Goal: Information Seeking & Learning: Learn about a topic

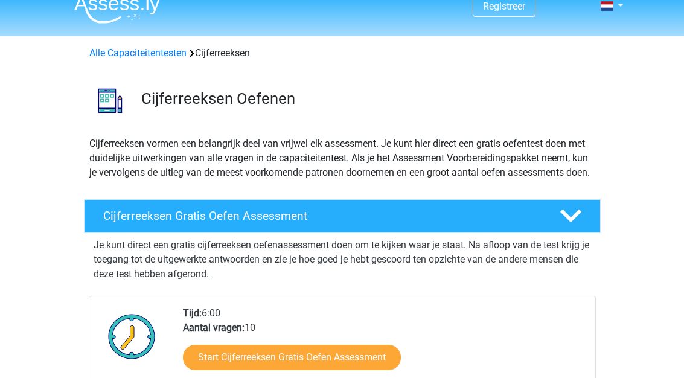
scroll to position [28, 0]
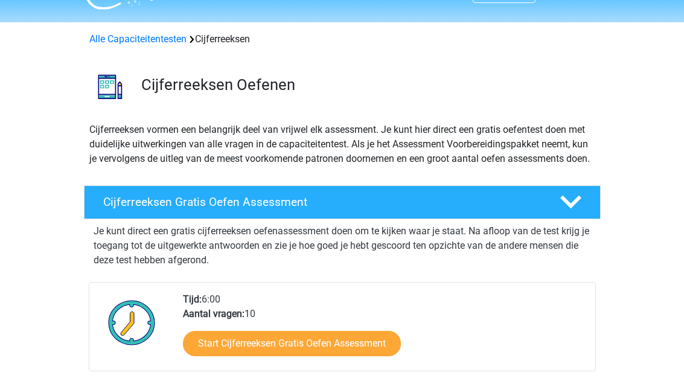
click at [260, 357] on link "Start Cijferreeksen Gratis Oefen Assessment" at bounding box center [292, 344] width 218 height 25
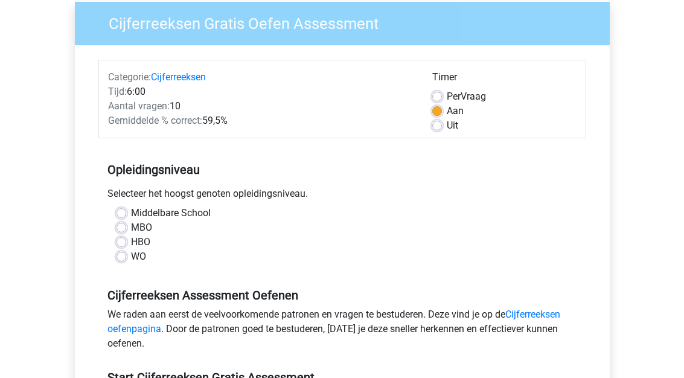
scroll to position [97, 0]
click at [131, 259] on label "WO" at bounding box center [138, 256] width 15 height 14
click at [120, 259] on input "WO" at bounding box center [122, 255] width 10 height 12
radio input "true"
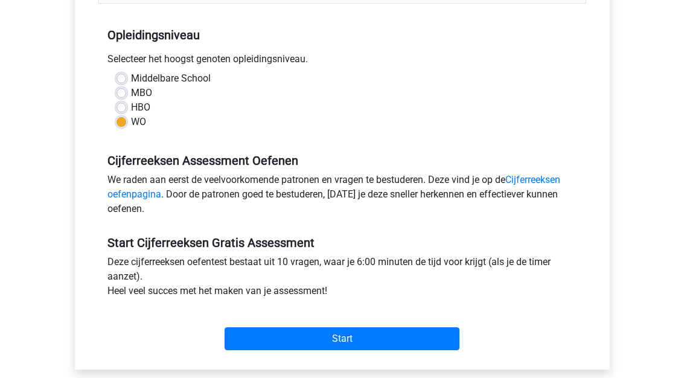
scroll to position [232, 0]
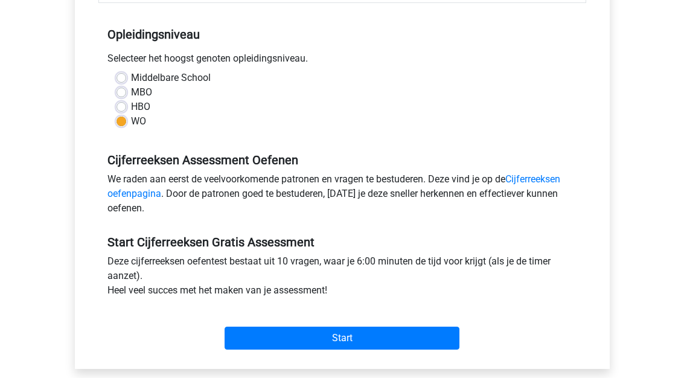
click at [348, 336] on input "Start" at bounding box center [342, 338] width 235 height 23
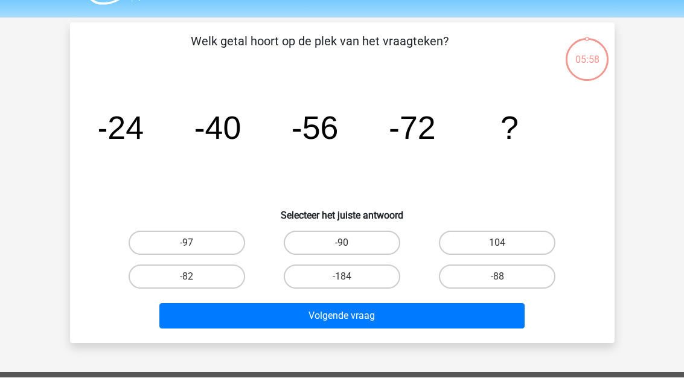
scroll to position [33, 0]
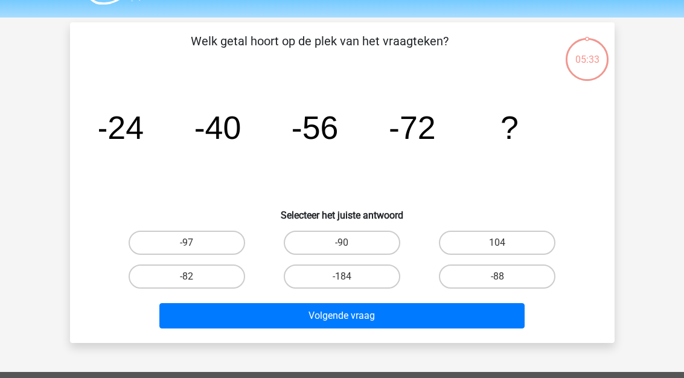
click at [498, 275] on label "-88" at bounding box center [497, 276] width 117 height 24
click at [498, 277] on input "-88" at bounding box center [502, 281] width 8 height 8
radio input "true"
click at [374, 319] on button "Volgende vraag" at bounding box center [341, 315] width 365 height 25
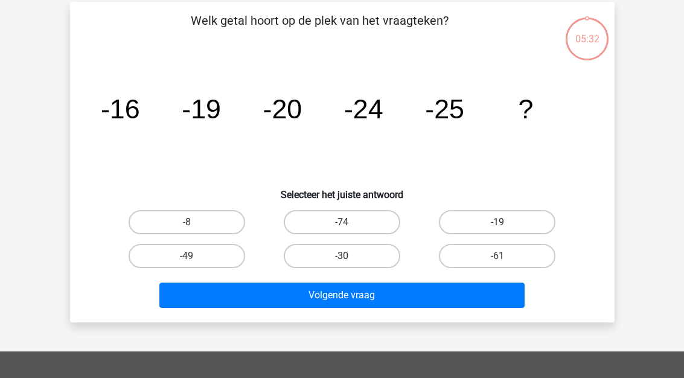
scroll to position [56, 0]
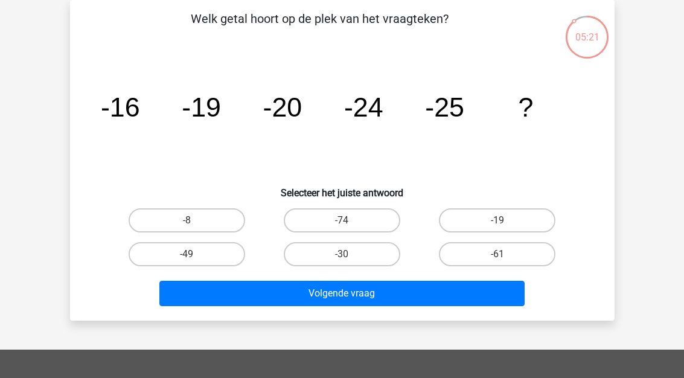
click at [346, 250] on label "-30" at bounding box center [342, 254] width 117 height 24
click at [346, 254] on input "-30" at bounding box center [346, 258] width 8 height 8
radio input "true"
click at [341, 295] on button "Volgende vraag" at bounding box center [341, 293] width 365 height 25
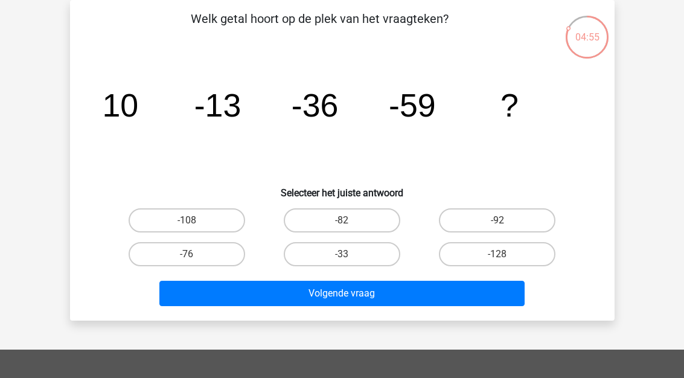
click at [339, 218] on label "-82" at bounding box center [342, 220] width 117 height 24
click at [342, 220] on input "-82" at bounding box center [346, 224] width 8 height 8
radio input "true"
click at [328, 296] on button "Volgende vraag" at bounding box center [341, 293] width 365 height 25
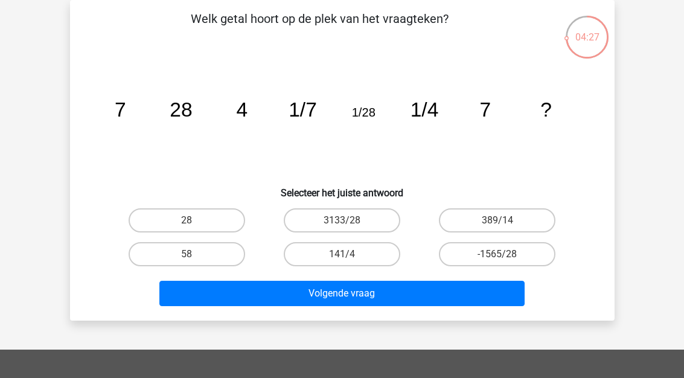
click at [187, 212] on label "28" at bounding box center [187, 220] width 117 height 24
click at [187, 220] on input "28" at bounding box center [191, 224] width 8 height 8
radio input "true"
click at [309, 296] on button "Volgende vraag" at bounding box center [341, 293] width 365 height 25
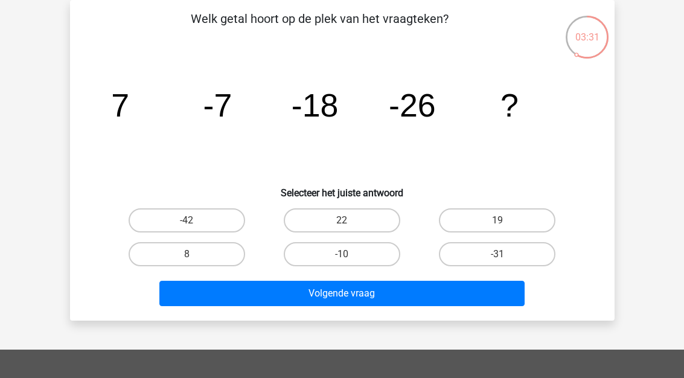
click at [519, 258] on label "-31" at bounding box center [497, 254] width 117 height 24
click at [505, 258] on input "-31" at bounding box center [502, 258] width 8 height 8
radio input "true"
click at [403, 282] on button "Volgende vraag" at bounding box center [341, 293] width 365 height 25
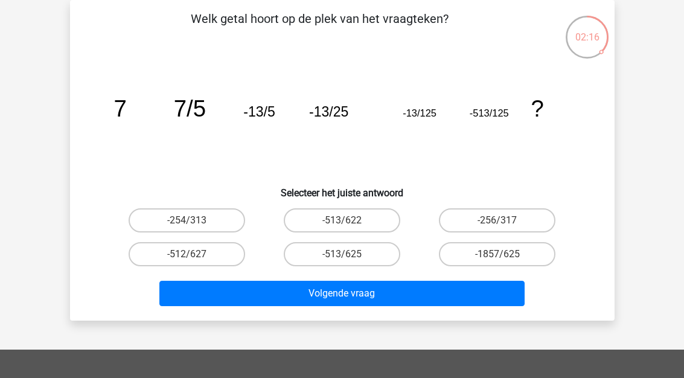
click at [350, 254] on label "-513/625" at bounding box center [342, 254] width 117 height 24
click at [350, 254] on input "-513/625" at bounding box center [346, 258] width 8 height 8
radio input "true"
click at [329, 292] on button "Volgende vraag" at bounding box center [341, 293] width 365 height 25
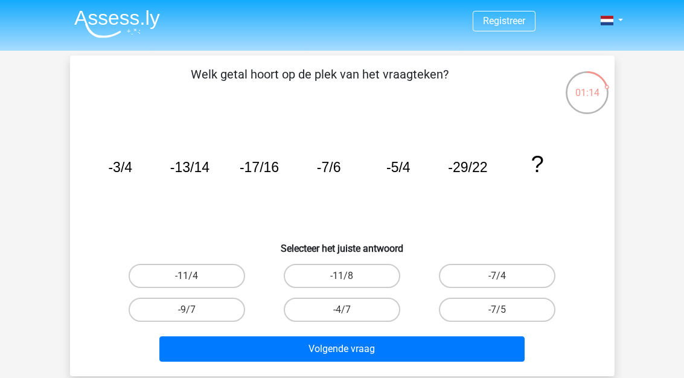
scroll to position [1, 0]
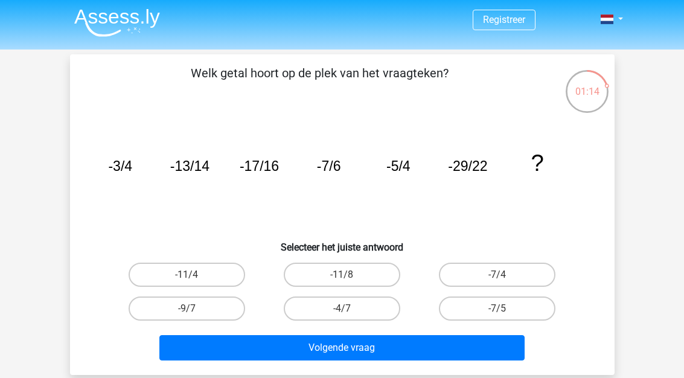
click at [493, 306] on label "-7/5" at bounding box center [497, 308] width 117 height 24
click at [498, 309] on input "-7/5" at bounding box center [502, 313] width 8 height 8
radio input "true"
click at [479, 312] on label "-7/5" at bounding box center [497, 308] width 117 height 24
click at [498, 312] on input "-7/5" at bounding box center [502, 313] width 8 height 8
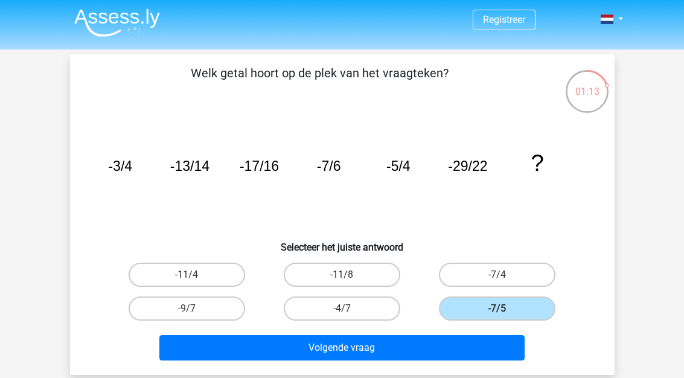
click at [418, 348] on button "Volgende vraag" at bounding box center [341, 347] width 365 height 25
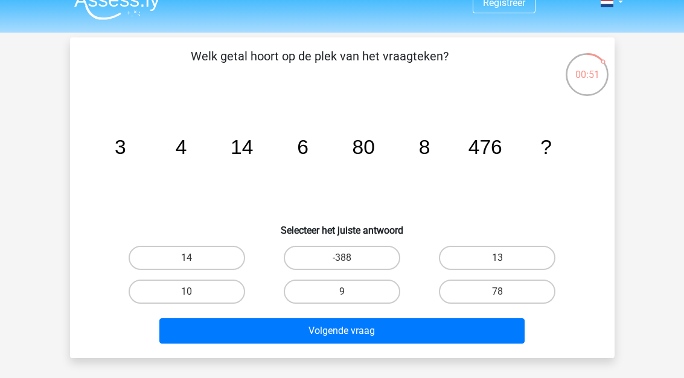
scroll to position [18, 0]
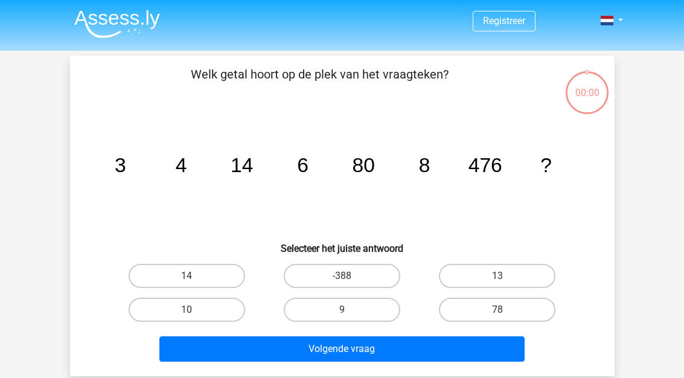
scroll to position [60, 0]
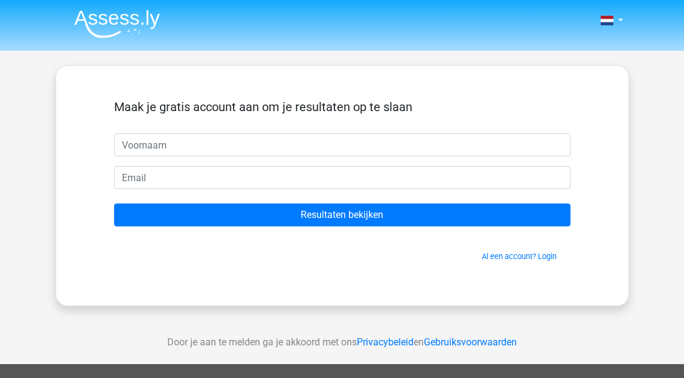
scroll to position [60, 0]
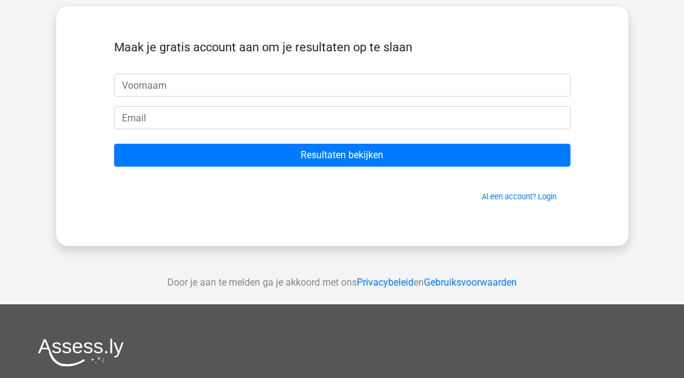
click at [290, 82] on input "text" at bounding box center [342, 85] width 457 height 23
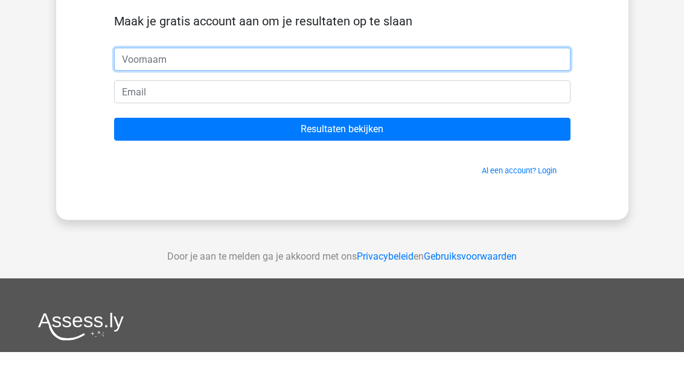
type input "[PERSON_NAME]"
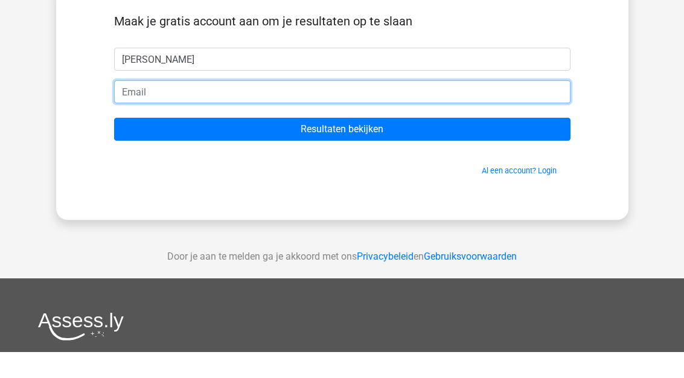
type input "[EMAIL_ADDRESS][DOMAIN_NAME]"
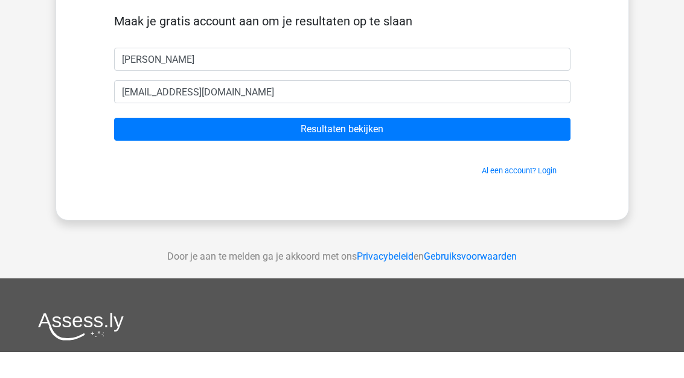
scroll to position [86, 0]
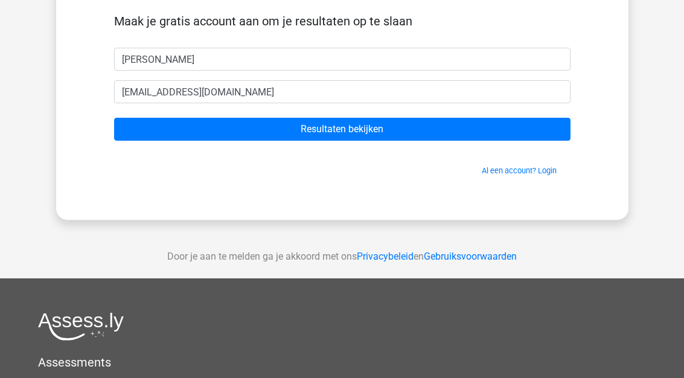
click at [428, 126] on input "Resultaten bekijken" at bounding box center [342, 129] width 457 height 23
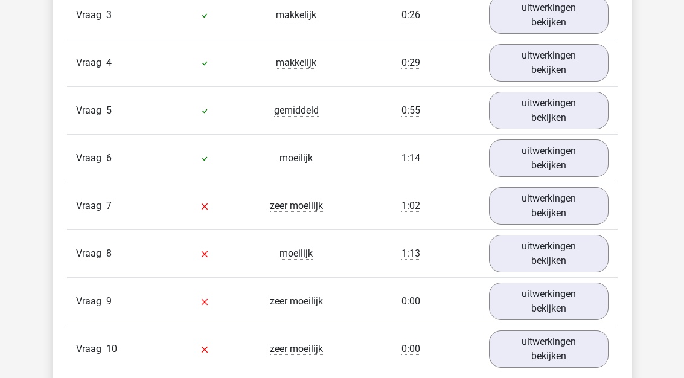
scroll to position [1138, 0]
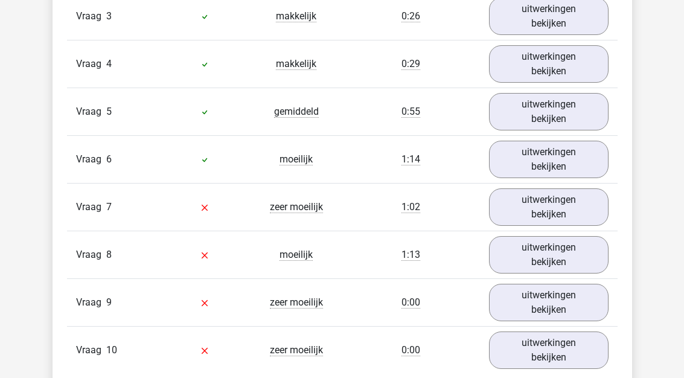
click at [550, 204] on link "uitwerkingen bekijken" at bounding box center [549, 206] width 120 height 37
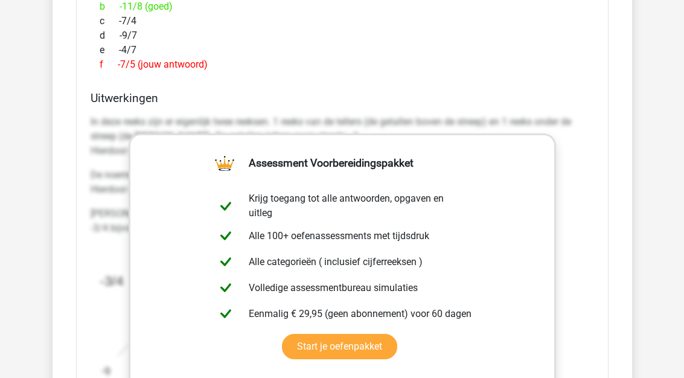
scroll to position [1562, 0]
click at [341, 350] on link "Start je oefenpakket" at bounding box center [339, 346] width 115 height 25
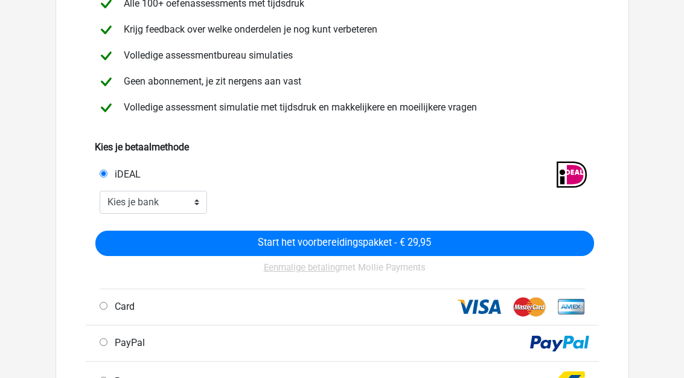
scroll to position [158, 0]
click at [179, 204] on select "Kies je bank ABN AMRO ING Rabobank ASN Bank bunq Knab N26 NN Regiobank Revolut …" at bounding box center [154, 202] width 108 height 23
select select "ideal_[SWIFT_CODE]"
click at [503, 245] on input "Start het voorbereidingspakket - € 29,95" at bounding box center [344, 243] width 499 height 25
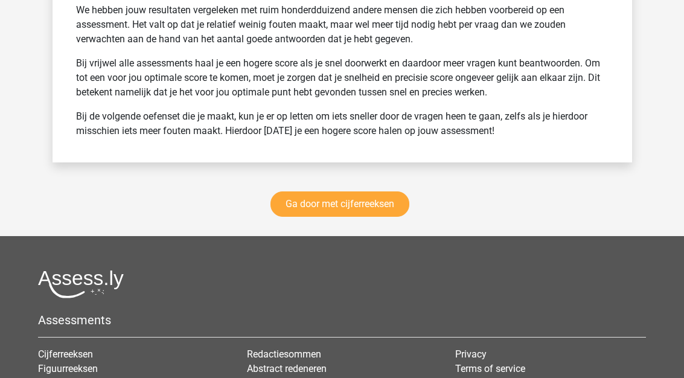
scroll to position [2107, 0]
click at [368, 196] on link "Ga door met cijferreeksen" at bounding box center [340, 203] width 139 height 25
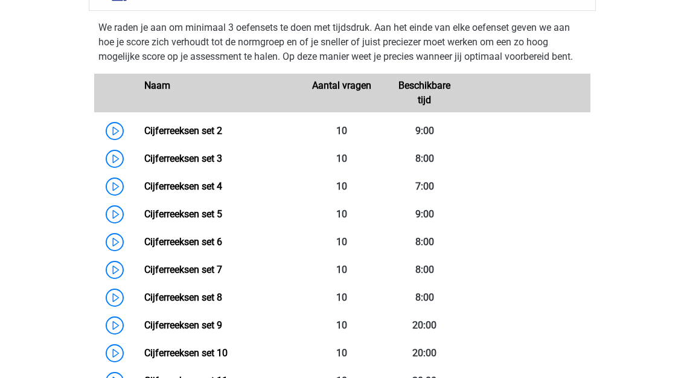
scroll to position [553, 0]
click at [158, 136] on link "Cijferreeksen set 2" at bounding box center [183, 130] width 78 height 11
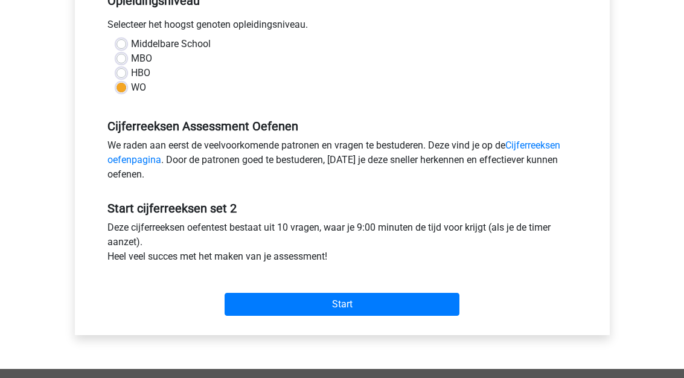
scroll to position [267, 0]
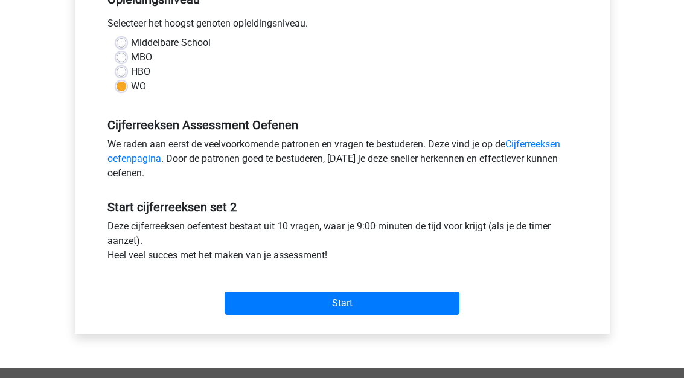
click at [378, 295] on input "Start" at bounding box center [342, 303] width 235 height 23
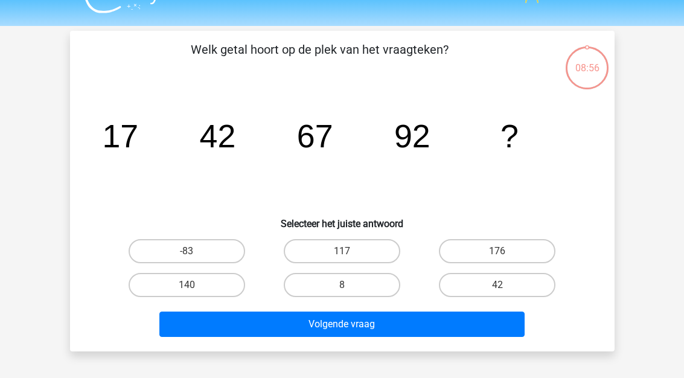
scroll to position [24, 0]
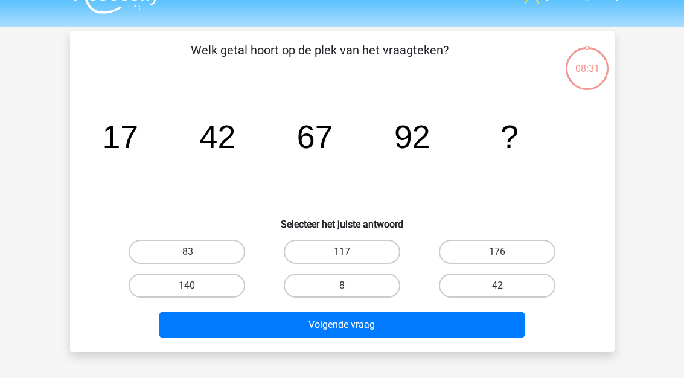
click at [351, 249] on label "117" at bounding box center [342, 252] width 117 height 24
click at [350, 252] on input "117" at bounding box center [346, 256] width 8 height 8
radio input "true"
click at [330, 325] on button "Volgende vraag" at bounding box center [341, 324] width 365 height 25
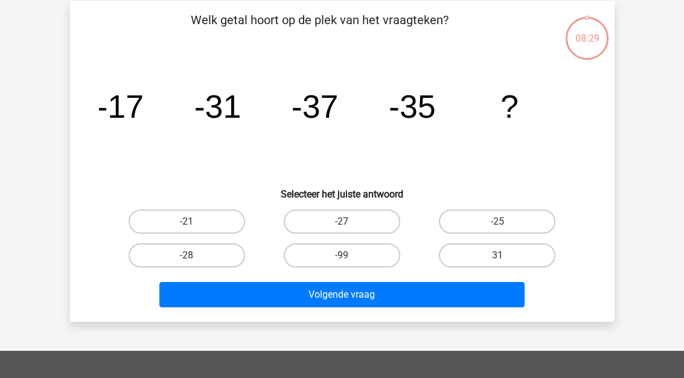
scroll to position [56, 0]
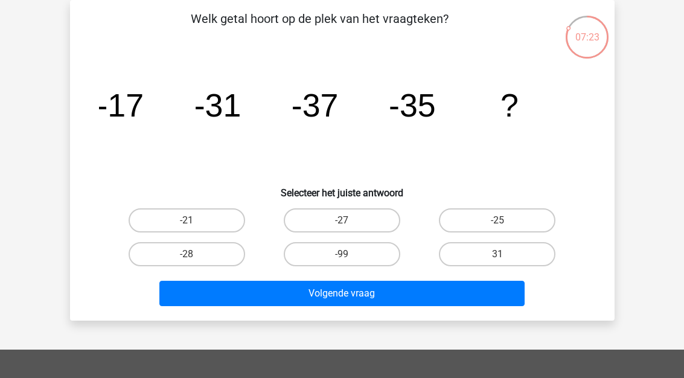
click at [362, 214] on label "-27" at bounding box center [342, 220] width 117 height 24
click at [350, 220] on input "-27" at bounding box center [346, 224] width 8 height 8
radio input "true"
click at [370, 289] on button "Volgende vraag" at bounding box center [341, 293] width 365 height 25
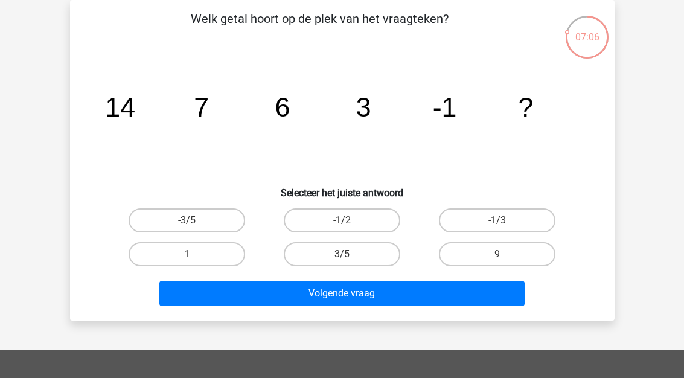
click at [350, 217] on label "-1/2" at bounding box center [342, 220] width 117 height 24
click at [350, 220] on input "-1/2" at bounding box center [346, 224] width 8 height 8
radio input "true"
click at [329, 298] on button "Volgende vraag" at bounding box center [341, 293] width 365 height 25
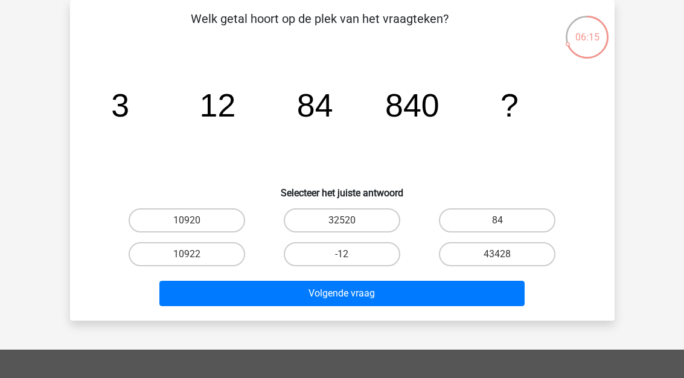
click at [207, 224] on label "10920" at bounding box center [187, 220] width 117 height 24
click at [194, 224] on input "10920" at bounding box center [191, 224] width 8 height 8
radio input "true"
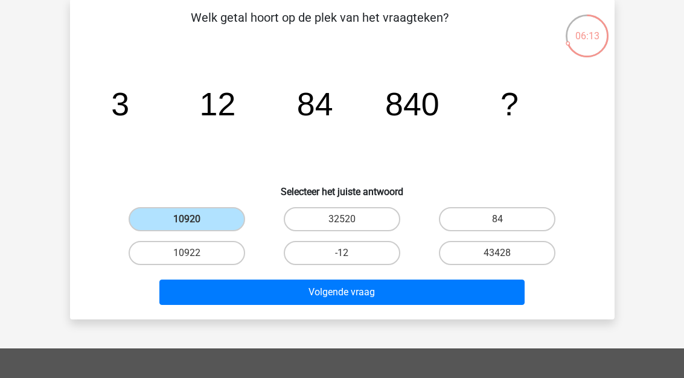
click at [365, 295] on button "Volgende vraag" at bounding box center [341, 292] width 365 height 25
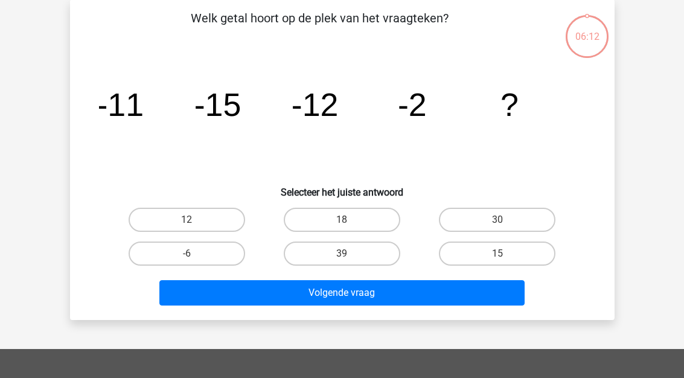
scroll to position [56, 0]
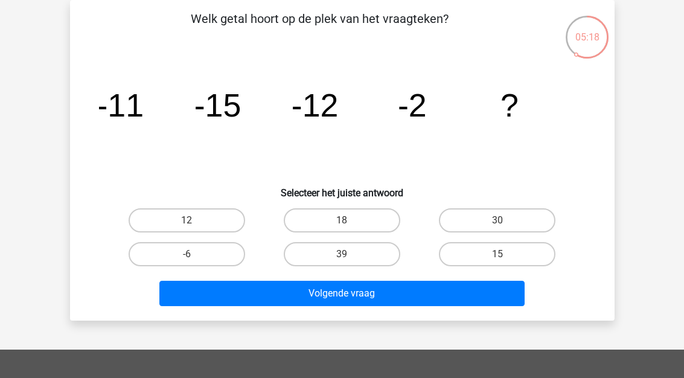
click at [185, 224] on label "12" at bounding box center [187, 220] width 117 height 24
click at [187, 224] on input "12" at bounding box center [191, 224] width 8 height 8
radio input "true"
click at [197, 221] on label "12" at bounding box center [187, 220] width 117 height 24
click at [194, 221] on input "12" at bounding box center [191, 224] width 8 height 8
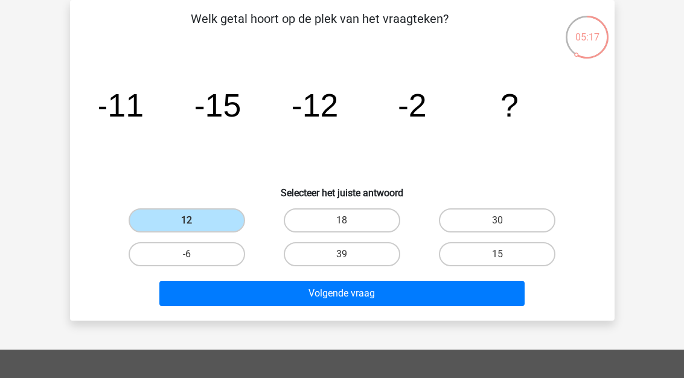
click at [261, 289] on button "Volgende vraag" at bounding box center [341, 293] width 365 height 25
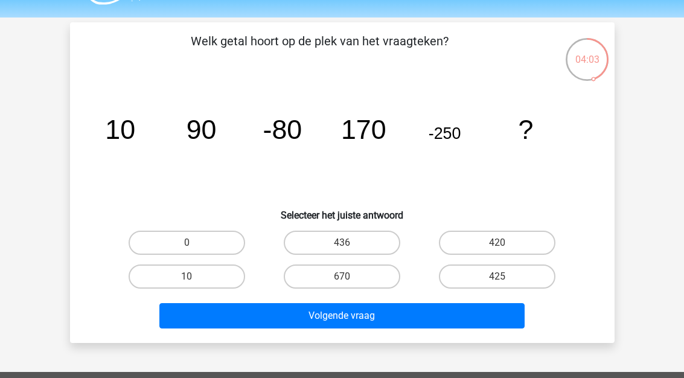
scroll to position [24, 0]
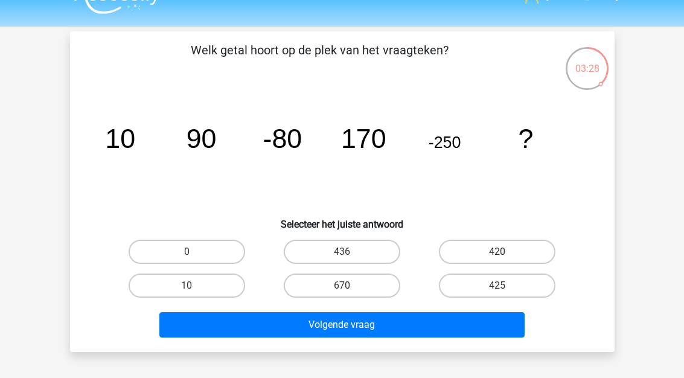
click at [336, 289] on label "670" at bounding box center [342, 286] width 117 height 24
click at [342, 289] on input "670" at bounding box center [346, 290] width 8 height 8
radio input "true"
click at [341, 328] on button "Volgende vraag" at bounding box center [341, 324] width 365 height 25
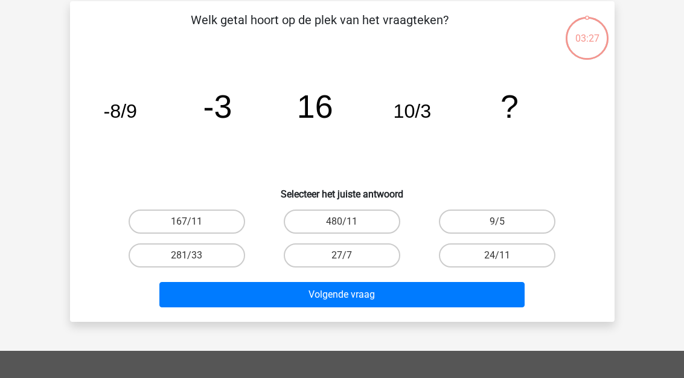
scroll to position [56, 0]
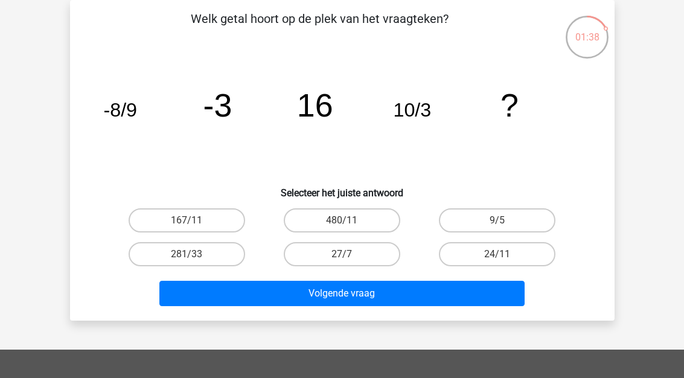
click at [263, 140] on icon "image/svg+xml -8/9 -3 16 10/3 ?" at bounding box center [342, 117] width 487 height 122
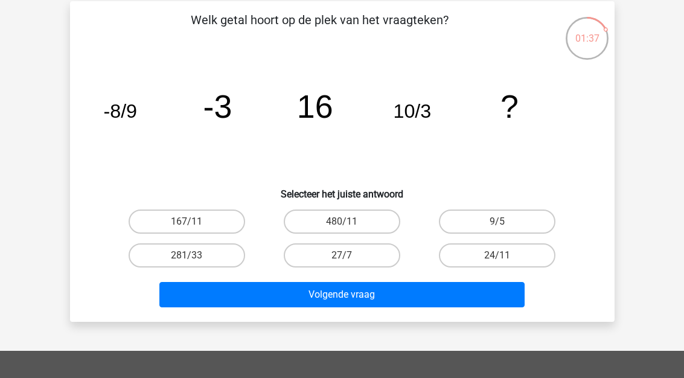
click at [195, 254] on label "281/33" at bounding box center [187, 255] width 117 height 24
click at [194, 255] on input "281/33" at bounding box center [191, 259] width 8 height 8
radio input "true"
click at [359, 297] on button "Volgende vraag" at bounding box center [341, 294] width 365 height 25
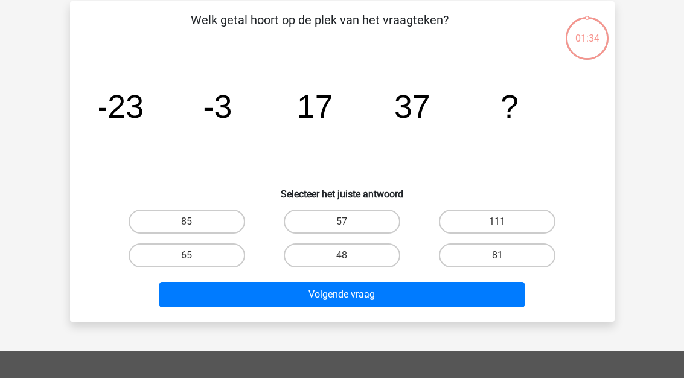
scroll to position [56, 0]
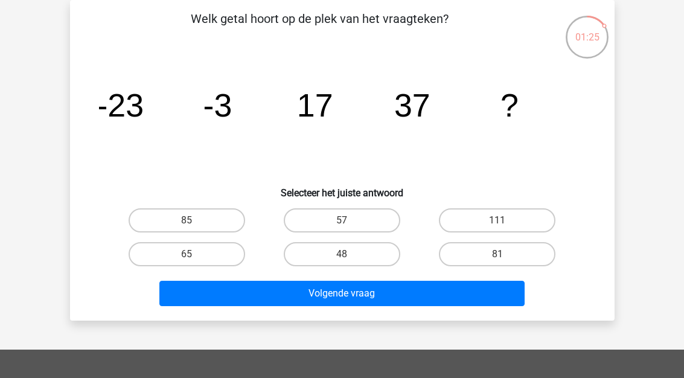
click at [346, 223] on input "57" at bounding box center [346, 224] width 8 height 8
radio input "true"
click at [346, 304] on button "Volgende vraag" at bounding box center [341, 293] width 365 height 25
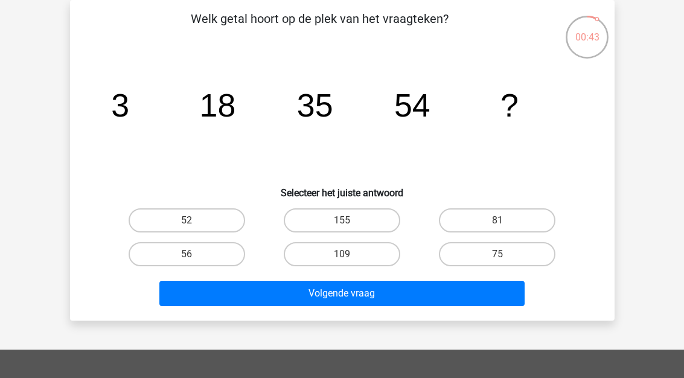
click at [502, 254] on input "75" at bounding box center [502, 258] width 8 height 8
radio input "true"
click at [458, 298] on button "Volgende vraag" at bounding box center [341, 293] width 365 height 25
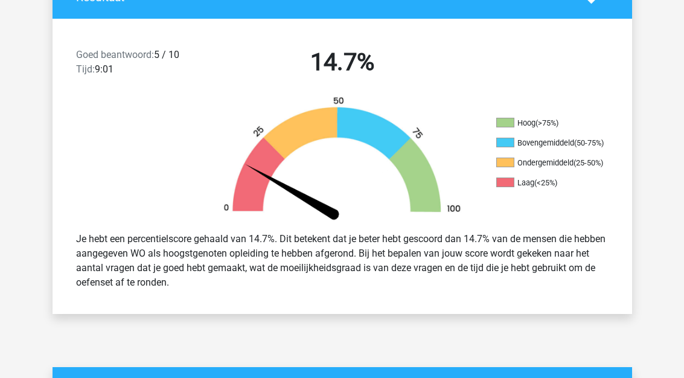
scroll to position [288, 0]
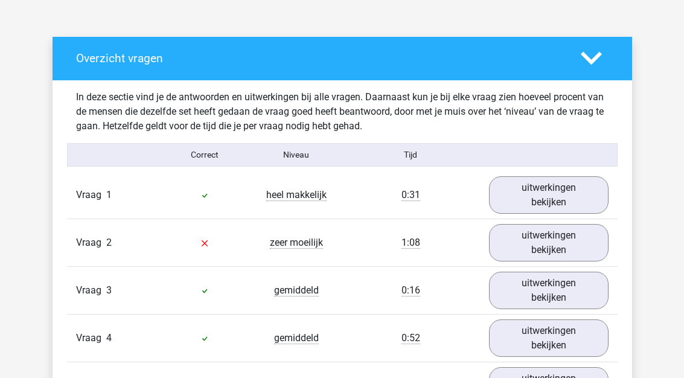
click at [545, 243] on link "uitwerkingen bekijken" at bounding box center [549, 243] width 120 height 37
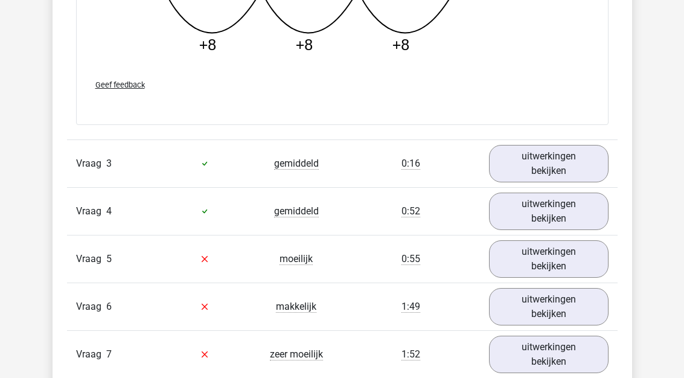
scroll to position [1352, 0]
click at [562, 259] on link "uitwerkingen bekijken" at bounding box center [549, 258] width 120 height 37
click at [562, 169] on link "uitwerkingen bekijken" at bounding box center [549, 163] width 120 height 37
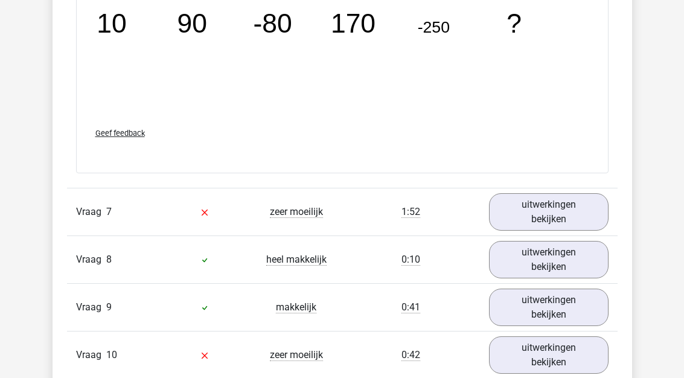
scroll to position [2716, 0]
click at [566, 222] on link "uitwerkingen bekijken" at bounding box center [549, 211] width 120 height 37
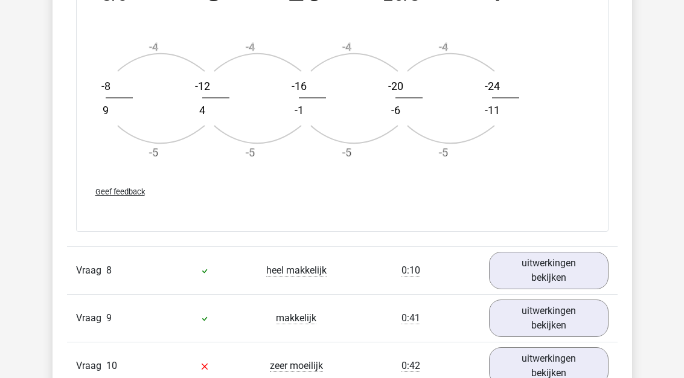
scroll to position [3425, 0]
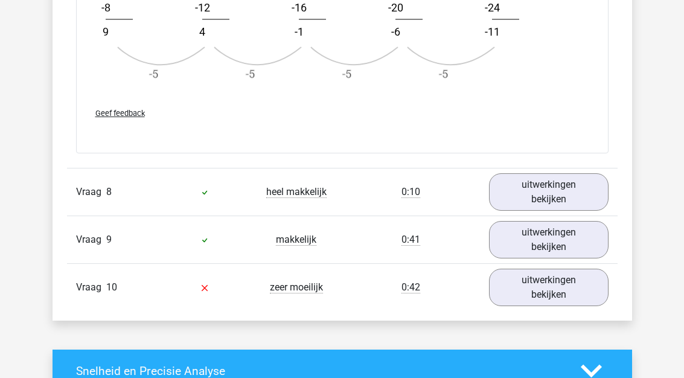
click at [554, 284] on link "uitwerkingen bekijken" at bounding box center [549, 287] width 120 height 37
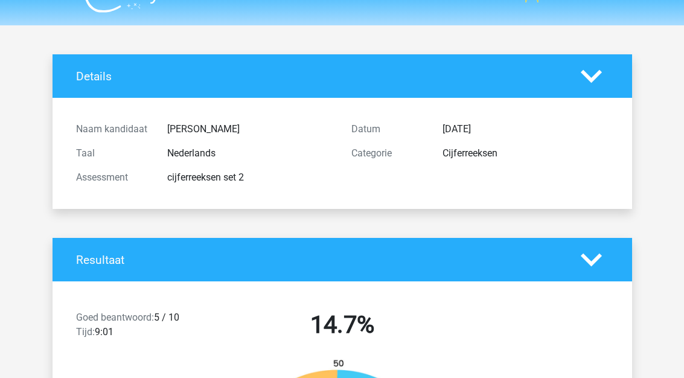
scroll to position [0, 0]
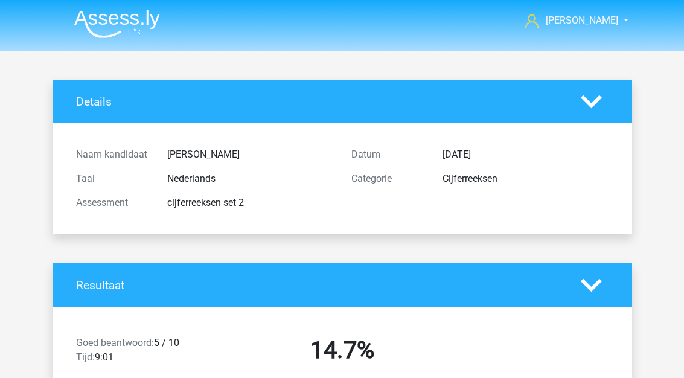
click at [127, 27] on img at bounding box center [117, 24] width 86 height 28
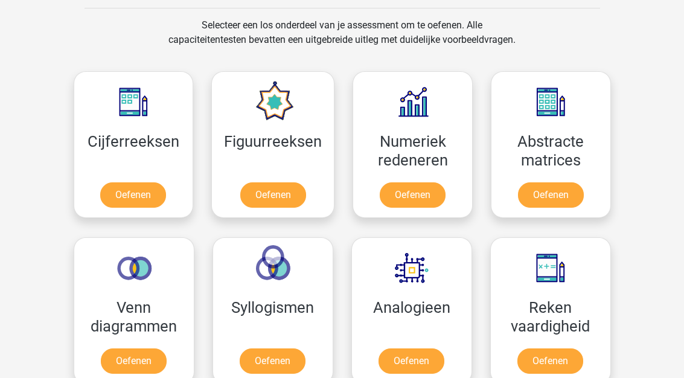
scroll to position [494, 0]
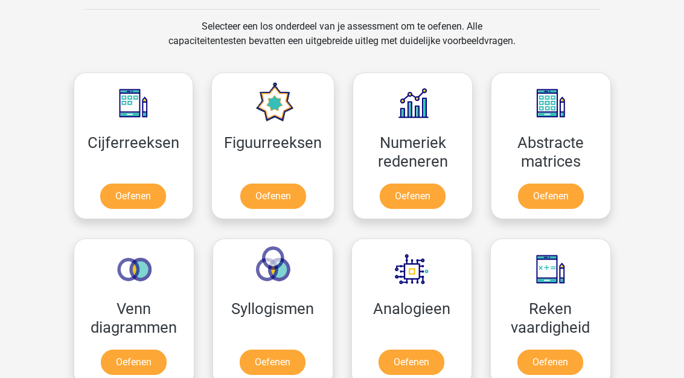
click at [278, 193] on link "Oefenen" at bounding box center [273, 196] width 66 height 25
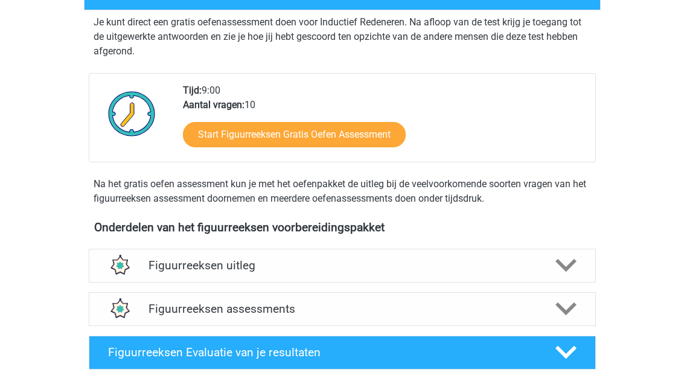
scroll to position [238, 0]
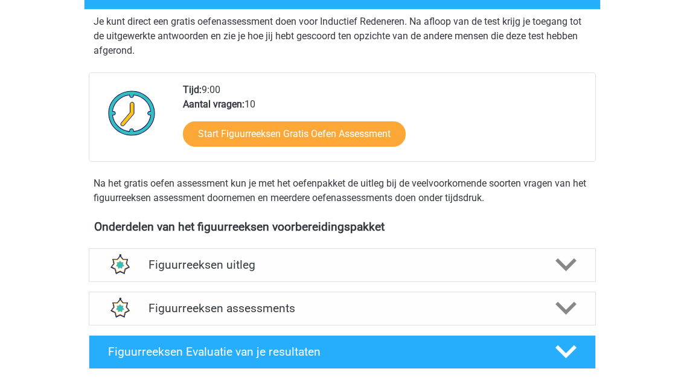
click at [350, 129] on link "Start Figuurreeksen Gratis Oefen Assessment" at bounding box center [294, 133] width 223 height 25
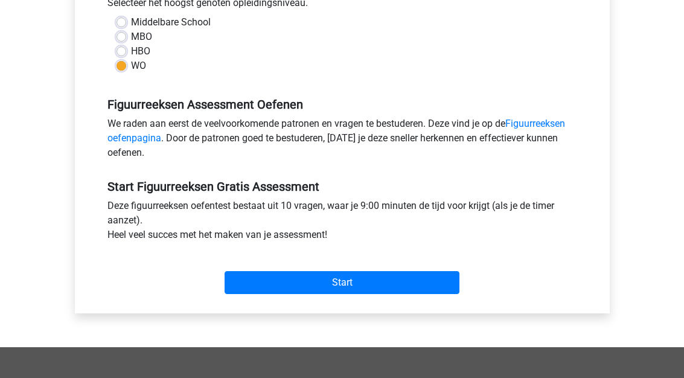
scroll to position [288, 0]
click at [395, 277] on input "Start" at bounding box center [342, 282] width 235 height 23
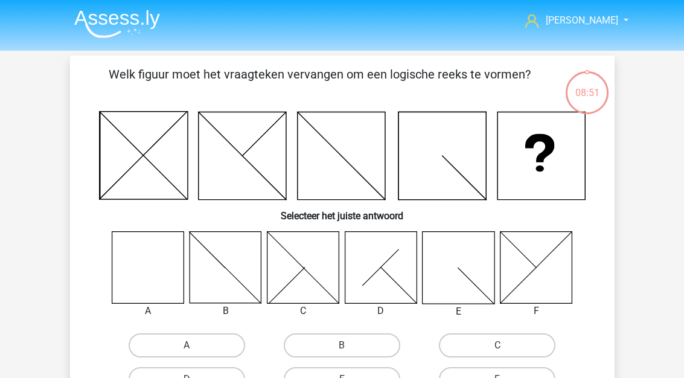
click at [150, 269] on icon at bounding box center [148, 267] width 72 height 72
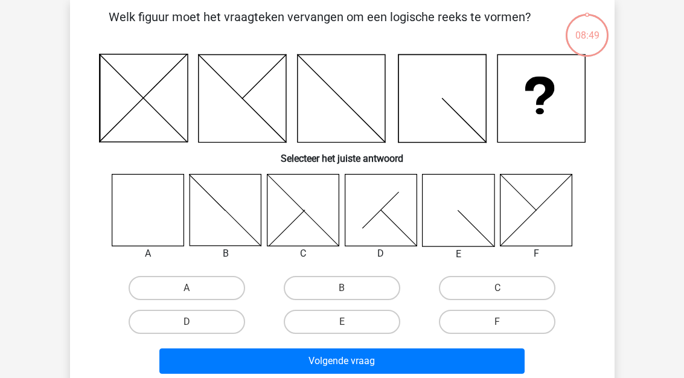
scroll to position [59, 0]
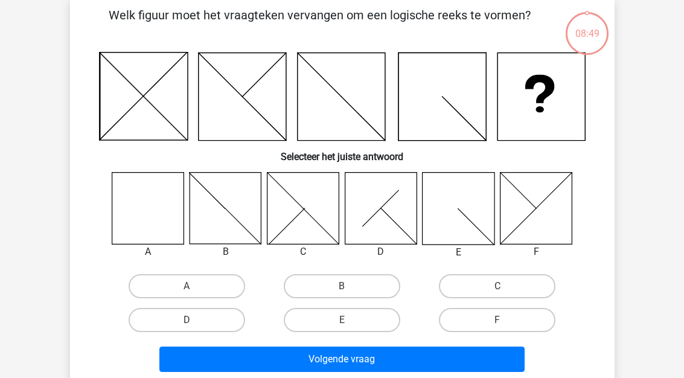
click at [182, 278] on label "A" at bounding box center [187, 286] width 117 height 24
click at [187, 286] on input "A" at bounding box center [191, 290] width 8 height 8
radio input "true"
click at [379, 363] on button "Volgende vraag" at bounding box center [341, 359] width 365 height 25
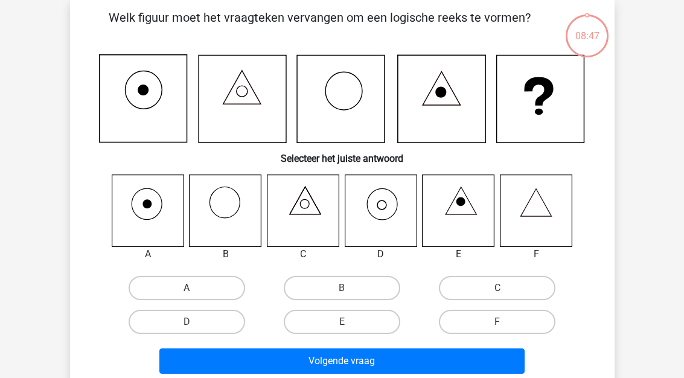
scroll to position [56, 0]
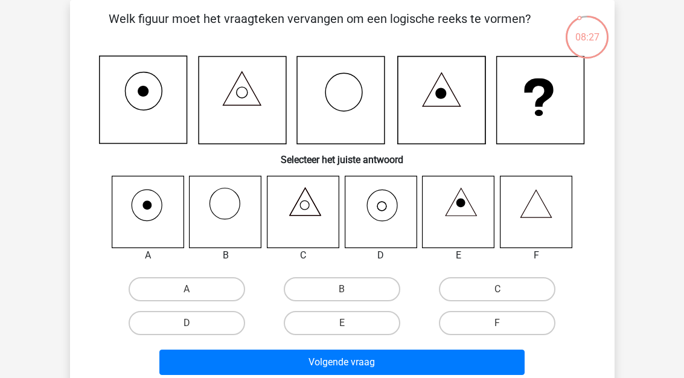
click at [385, 200] on icon at bounding box center [381, 212] width 72 height 72
click at [175, 318] on label "D" at bounding box center [187, 323] width 117 height 24
click at [187, 323] on input "D" at bounding box center [191, 327] width 8 height 8
radio input "true"
click at [362, 364] on button "Volgende vraag" at bounding box center [341, 362] width 365 height 25
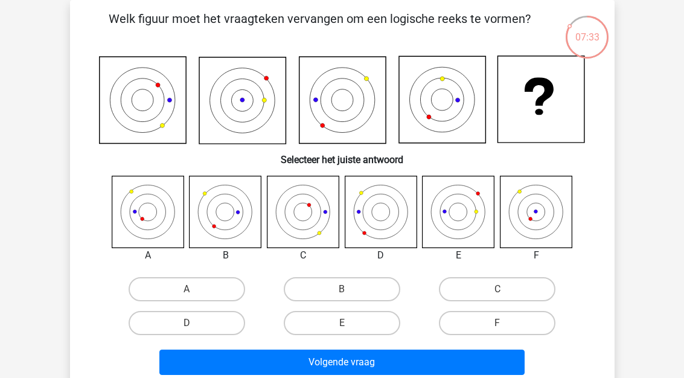
click at [340, 288] on label "B" at bounding box center [342, 289] width 117 height 24
click at [342, 289] on input "B" at bounding box center [346, 293] width 8 height 8
radio input "true"
click at [389, 364] on button "Volgende vraag" at bounding box center [341, 362] width 365 height 25
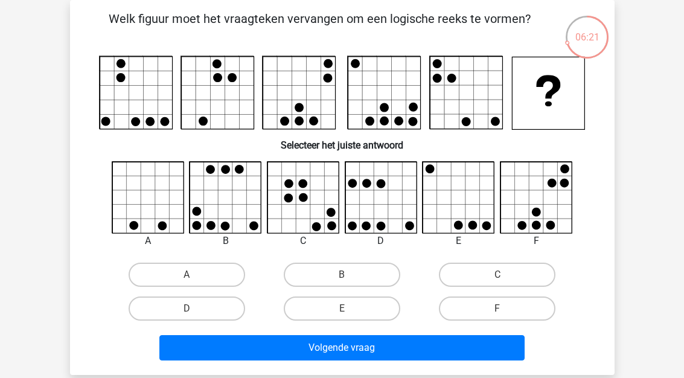
click at [338, 277] on label "B" at bounding box center [342, 275] width 117 height 24
click at [342, 277] on input "B" at bounding box center [346, 279] width 8 height 8
radio input "true"
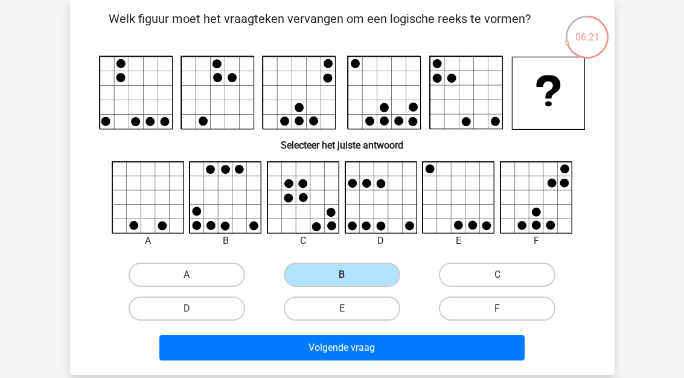
click at [351, 359] on button "Volgende vraag" at bounding box center [341, 347] width 365 height 25
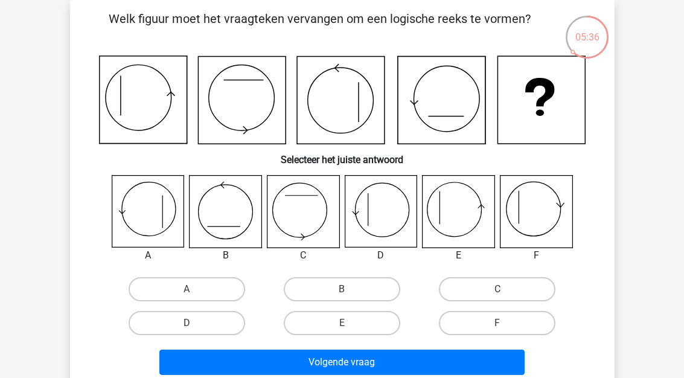
click at [191, 319] on label "D" at bounding box center [187, 323] width 117 height 24
click at [191, 323] on input "D" at bounding box center [191, 327] width 8 height 8
radio input "true"
click at [392, 364] on button "Volgende vraag" at bounding box center [341, 362] width 365 height 25
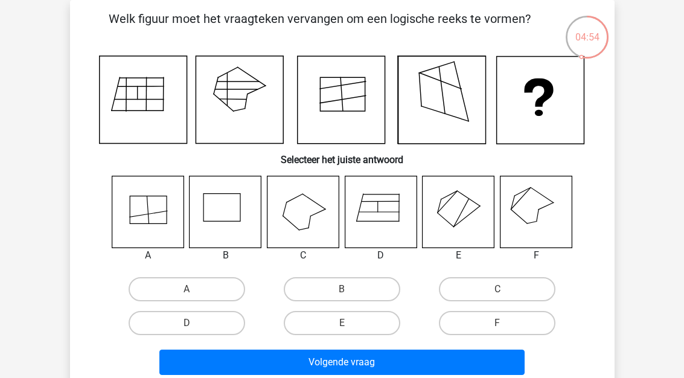
click at [223, 213] on icon at bounding box center [226, 212] width 72 height 72
click at [475, 329] on label "F" at bounding box center [497, 323] width 117 height 24
click at [498, 329] on input "F" at bounding box center [502, 327] width 8 height 8
radio input "true"
click at [409, 368] on button "Volgende vraag" at bounding box center [341, 362] width 365 height 25
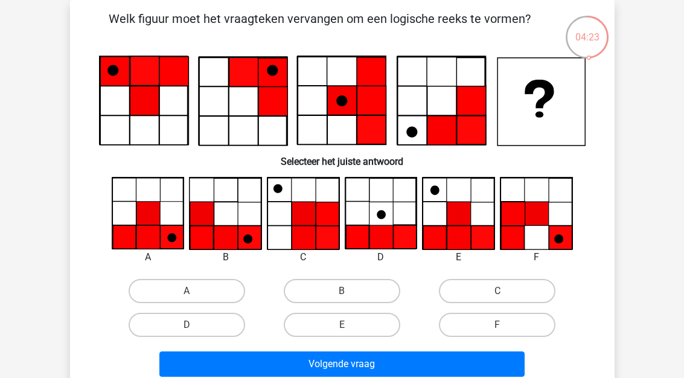
click at [202, 293] on label "A" at bounding box center [187, 291] width 117 height 24
click at [194, 293] on input "A" at bounding box center [191, 295] width 8 height 8
radio input "true"
click at [264, 367] on button "Volgende vraag" at bounding box center [341, 363] width 365 height 25
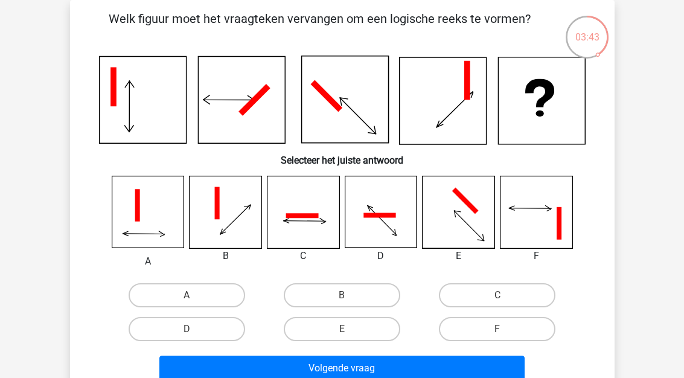
click at [350, 327] on label "E" at bounding box center [342, 329] width 117 height 24
click at [350, 329] on input "E" at bounding box center [346, 333] width 8 height 8
radio input "true"
click at [339, 376] on button "Volgende vraag" at bounding box center [341, 368] width 365 height 25
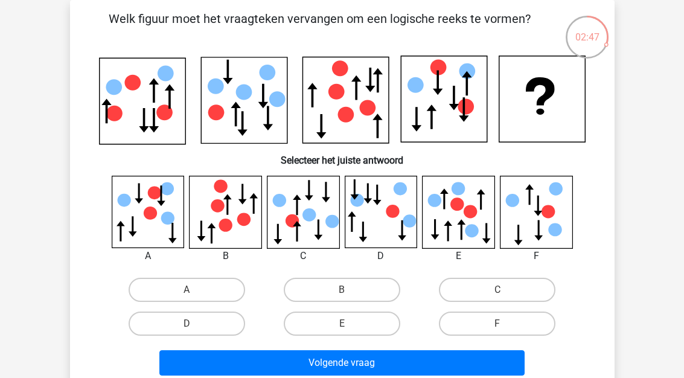
click at [194, 328] on input "D" at bounding box center [191, 328] width 8 height 8
radio input "true"
click at [287, 368] on button "Volgende vraag" at bounding box center [341, 362] width 365 height 25
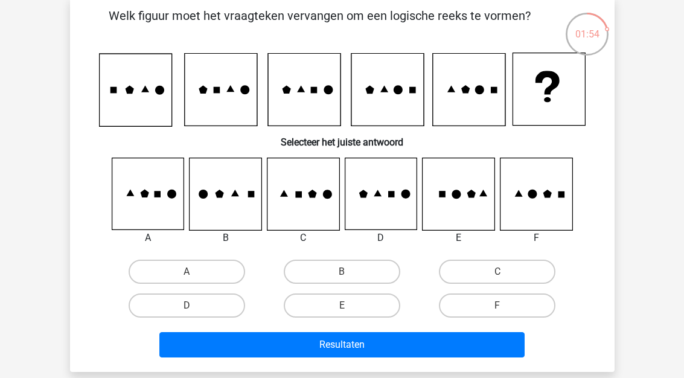
scroll to position [58, 0]
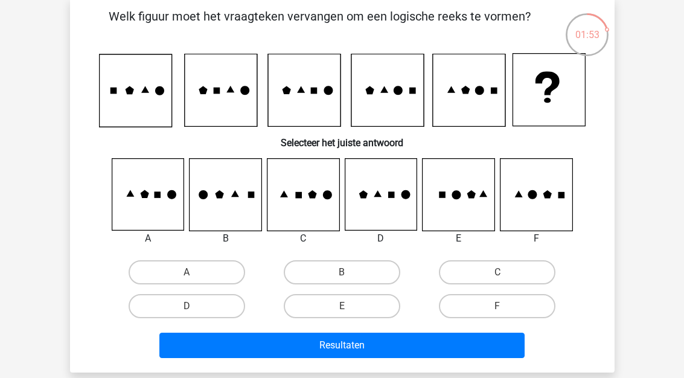
click at [184, 275] on label "A" at bounding box center [187, 272] width 117 height 24
click at [187, 275] on input "A" at bounding box center [191, 276] width 8 height 8
radio input "true"
click at [313, 354] on button "Resultaten" at bounding box center [341, 345] width 365 height 25
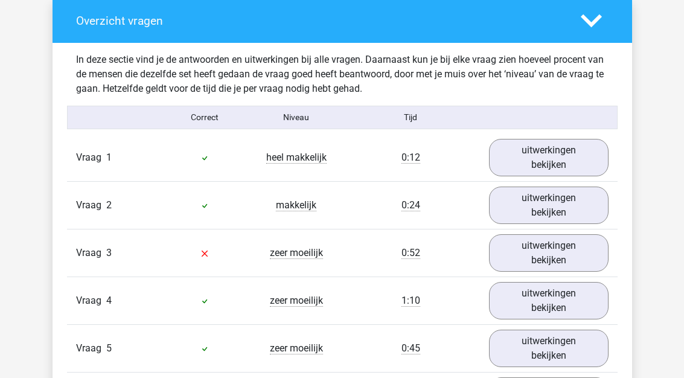
scroll to position [686, 0]
click at [557, 159] on link "uitwerkingen bekijken" at bounding box center [549, 157] width 120 height 37
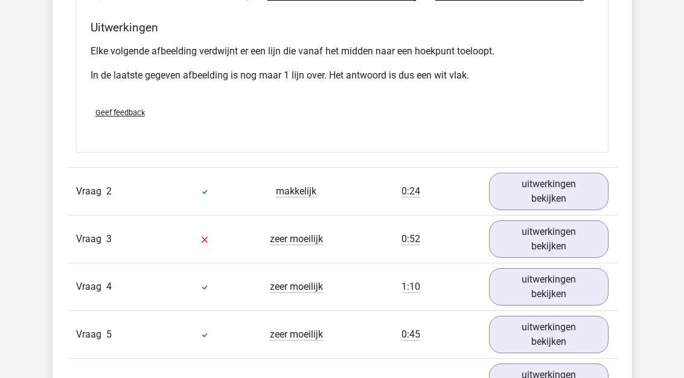
scroll to position [1385, 0]
click at [569, 239] on link "uitwerkingen bekijken" at bounding box center [549, 238] width 120 height 37
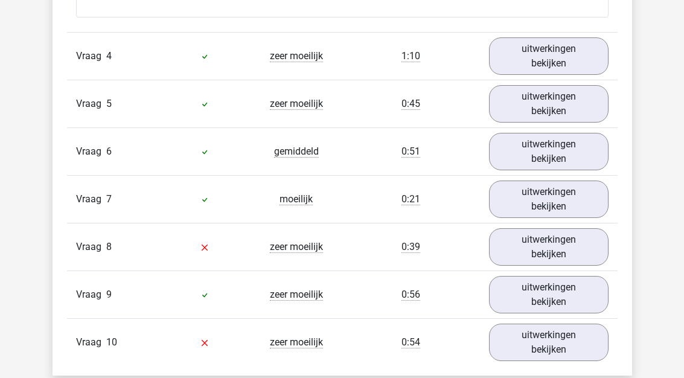
scroll to position [2363, 0]
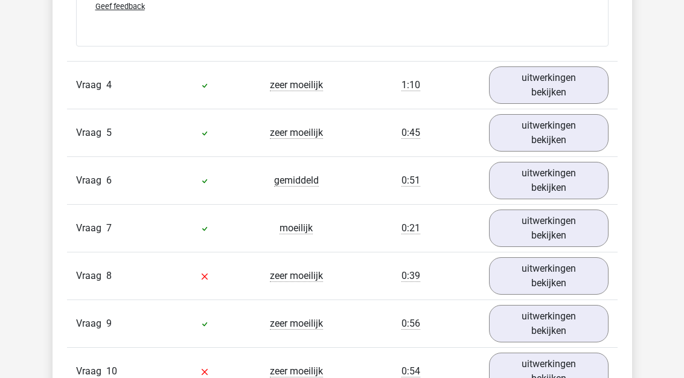
click at [575, 72] on link "uitwerkingen bekijken" at bounding box center [549, 84] width 120 height 37
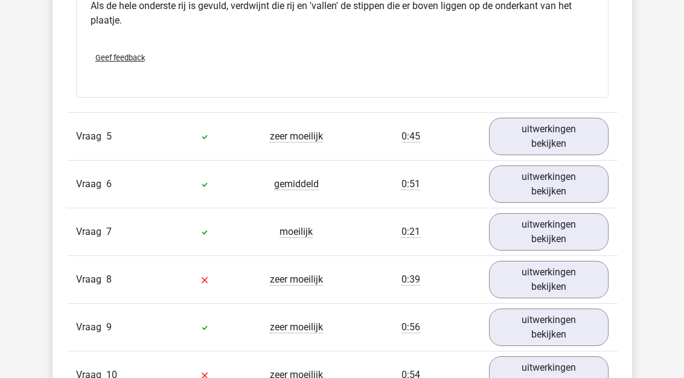
scroll to position [3095, 0]
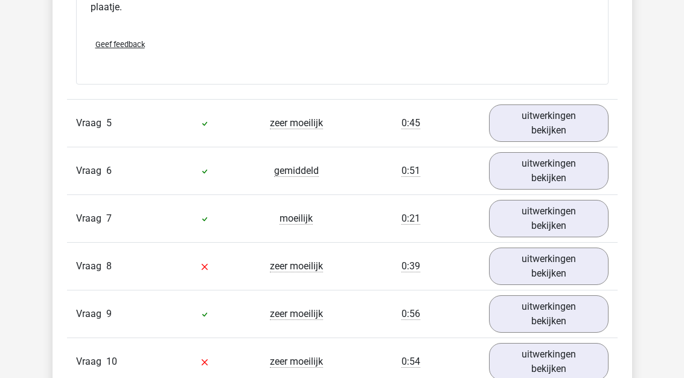
click at [559, 120] on link "uitwerkingen bekijken" at bounding box center [549, 122] width 120 height 37
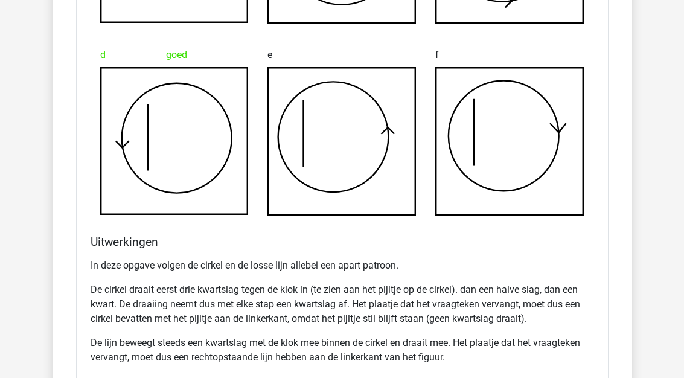
scroll to position [3550, 0]
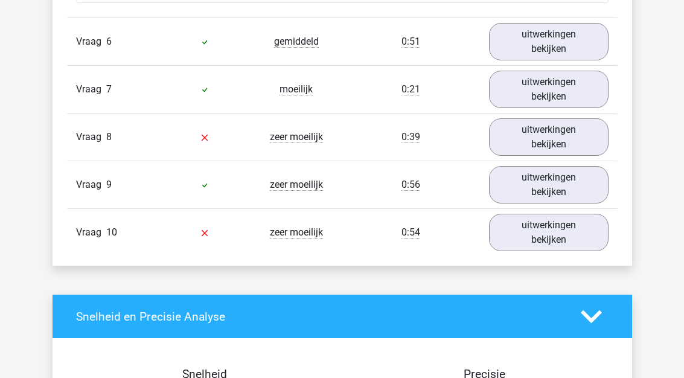
click at [573, 126] on link "uitwerkingen bekijken" at bounding box center [549, 136] width 120 height 37
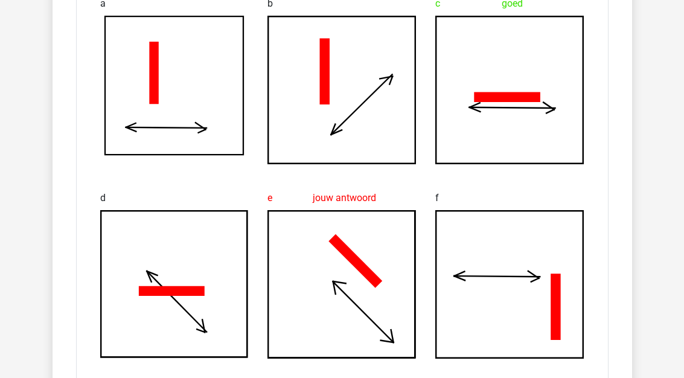
scroll to position [4298, 0]
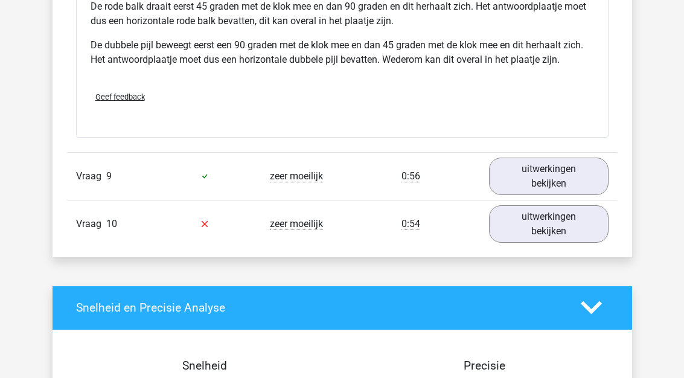
click at [566, 226] on link "uitwerkingen bekijken" at bounding box center [549, 223] width 120 height 37
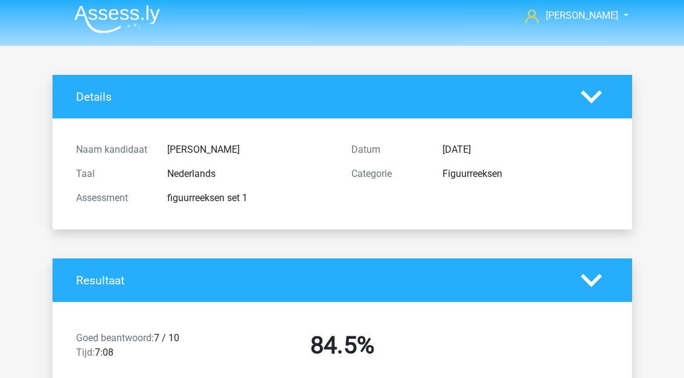
scroll to position [0, 0]
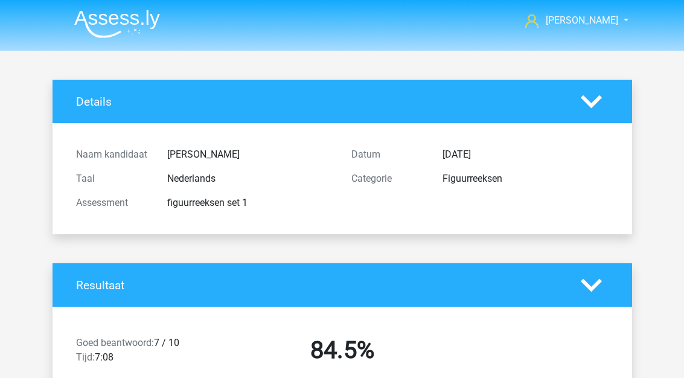
click at [596, 95] on icon at bounding box center [591, 101] width 21 height 21
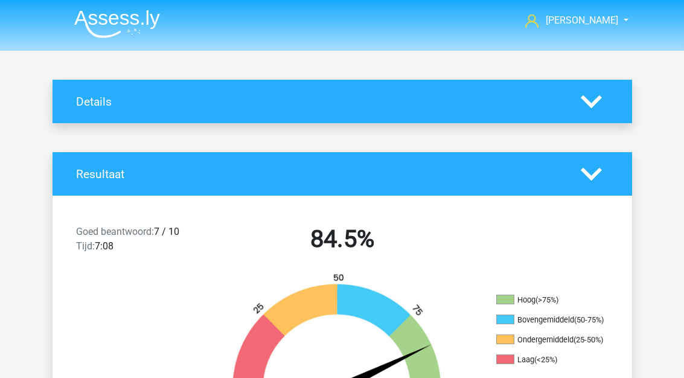
click at [595, 178] on icon at bounding box center [591, 174] width 21 height 21
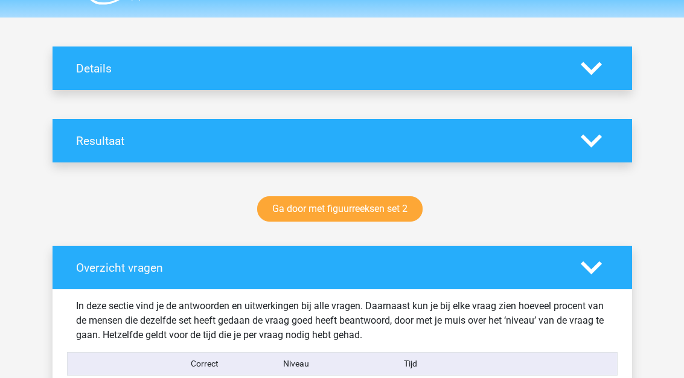
scroll to position [36, 0]
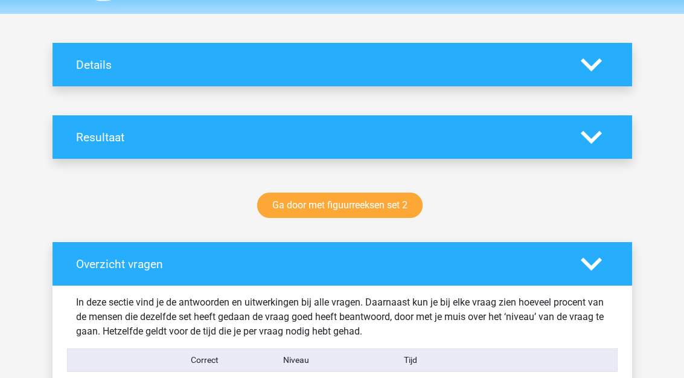
click at [370, 213] on link "Ga door met figuurreeksen set 2" at bounding box center [339, 205] width 165 height 25
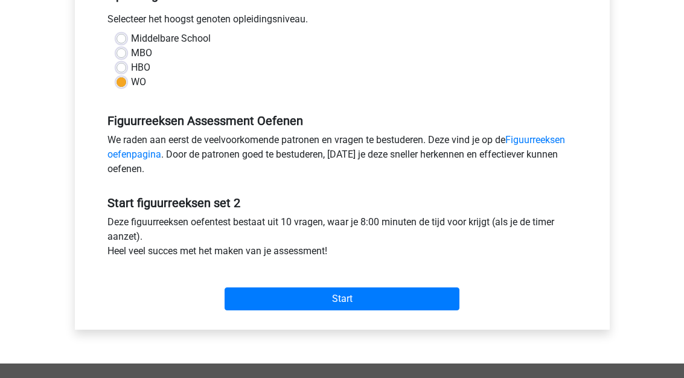
scroll to position [280, 0]
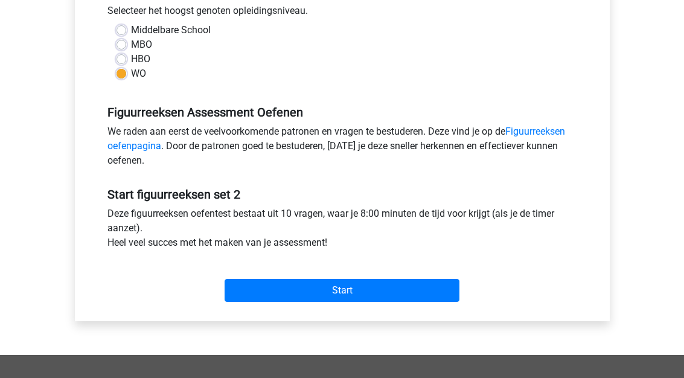
click at [379, 289] on input "Start" at bounding box center [342, 290] width 235 height 23
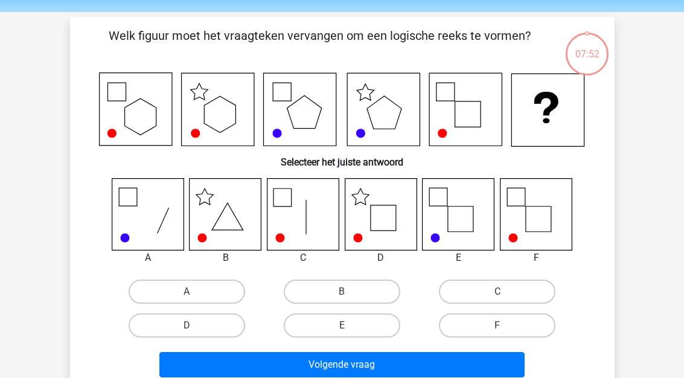
scroll to position [39, 0]
click at [202, 330] on label "D" at bounding box center [187, 325] width 117 height 24
click at [194, 330] on input "D" at bounding box center [191, 329] width 8 height 8
radio input "true"
click at [383, 367] on button "Volgende vraag" at bounding box center [341, 364] width 365 height 25
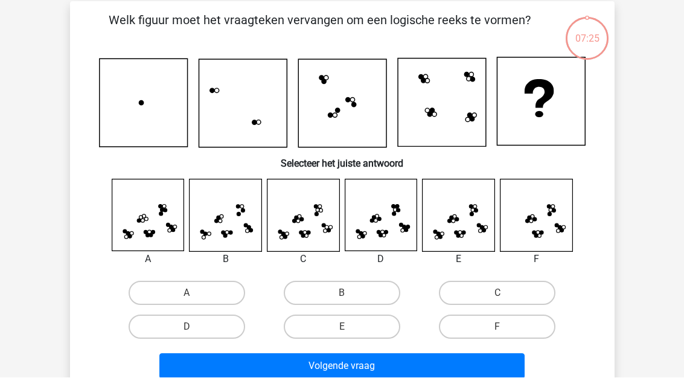
scroll to position [56, 0]
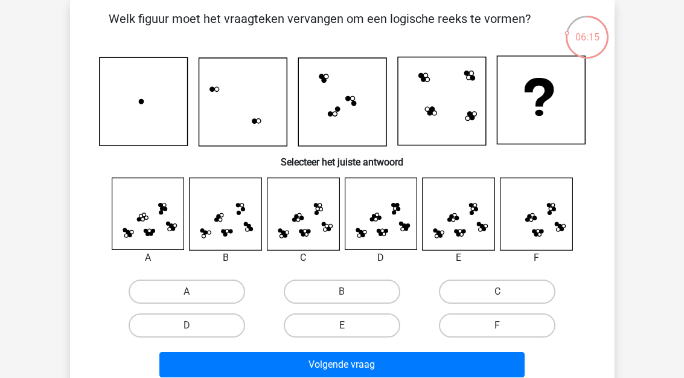
click at [391, 225] on icon at bounding box center [381, 214] width 72 height 72
click at [192, 329] on input "D" at bounding box center [191, 329] width 8 height 8
radio input "true"
click at [338, 364] on button "Volgende vraag" at bounding box center [341, 364] width 365 height 25
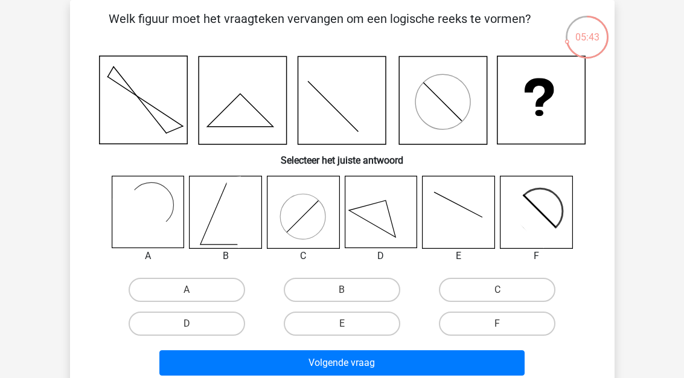
click at [491, 324] on label "F" at bounding box center [497, 324] width 117 height 24
click at [498, 324] on input "F" at bounding box center [502, 328] width 8 height 8
radio input "true"
click at [439, 362] on button "Volgende vraag" at bounding box center [341, 362] width 365 height 25
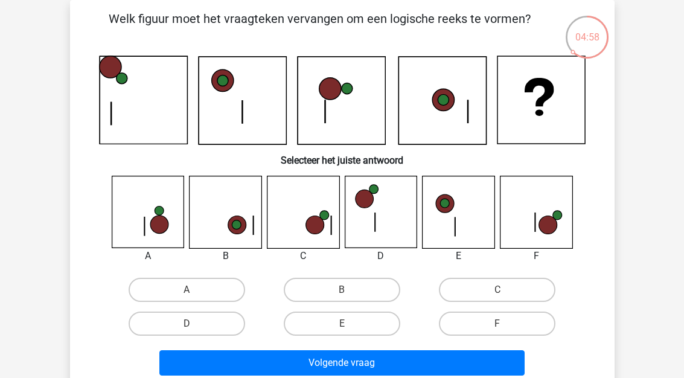
click at [476, 324] on label "F" at bounding box center [497, 324] width 117 height 24
click at [498, 324] on input "F" at bounding box center [502, 328] width 8 height 8
radio input "true"
click at [481, 321] on label "F" at bounding box center [497, 324] width 117 height 24
click at [498, 324] on input "F" at bounding box center [502, 328] width 8 height 8
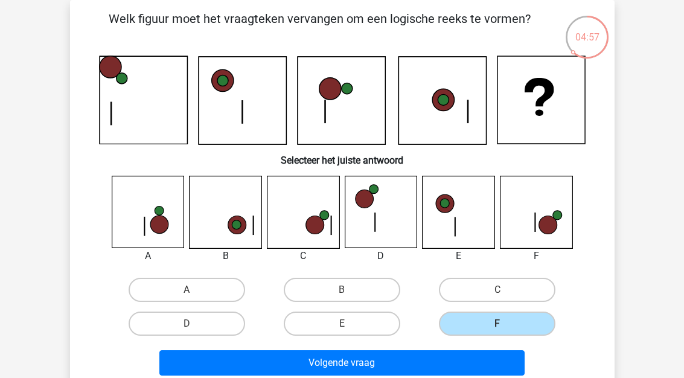
click at [452, 363] on button "Volgende vraag" at bounding box center [341, 362] width 365 height 25
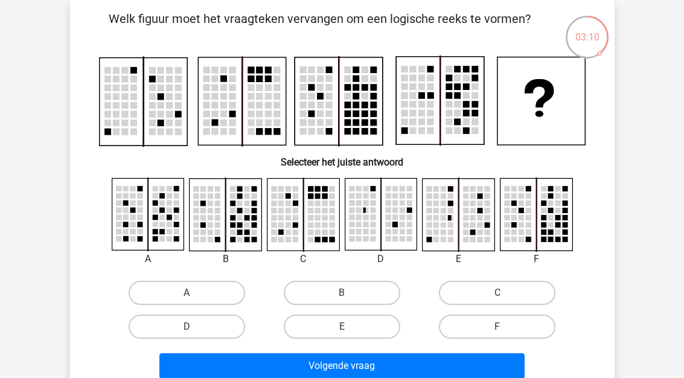
scroll to position [55, 0]
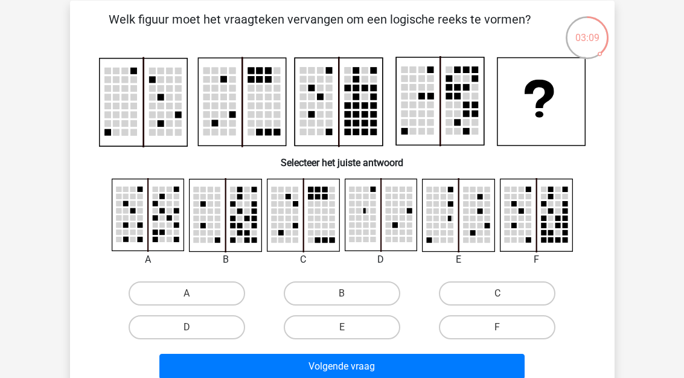
click at [484, 335] on label "F" at bounding box center [497, 327] width 117 height 24
click at [498, 335] on input "F" at bounding box center [502, 331] width 8 height 8
radio input "true"
click at [464, 370] on button "Volgende vraag" at bounding box center [341, 366] width 365 height 25
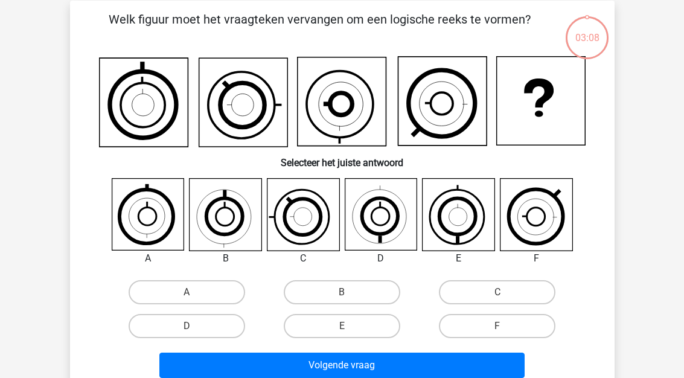
scroll to position [56, 0]
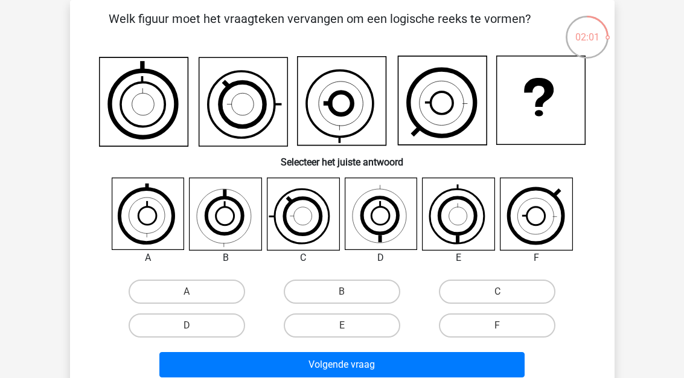
click at [496, 300] on label "C" at bounding box center [497, 292] width 117 height 24
click at [498, 300] on input "C" at bounding box center [502, 296] width 8 height 8
radio input "true"
click at [428, 361] on button "Volgende vraag" at bounding box center [341, 364] width 365 height 25
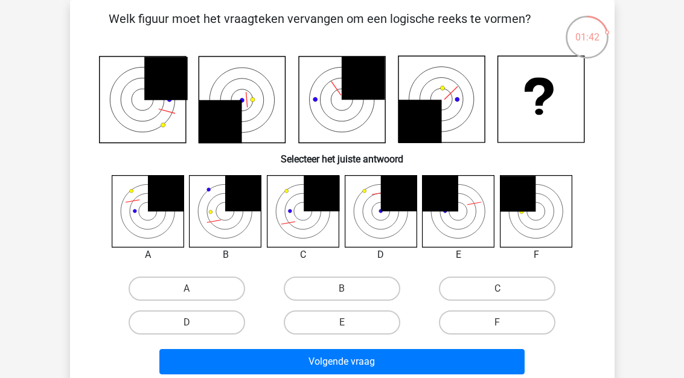
scroll to position [56, 0]
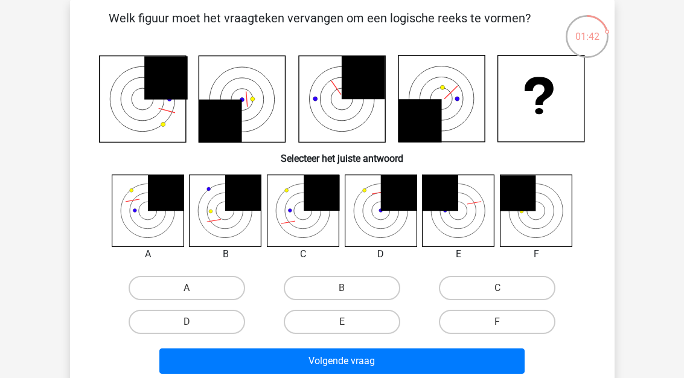
click at [360, 328] on label "E" at bounding box center [342, 322] width 117 height 24
click at [350, 328] on input "E" at bounding box center [346, 326] width 8 height 8
radio input "true"
click at [354, 364] on button "Volgende vraag" at bounding box center [341, 360] width 365 height 25
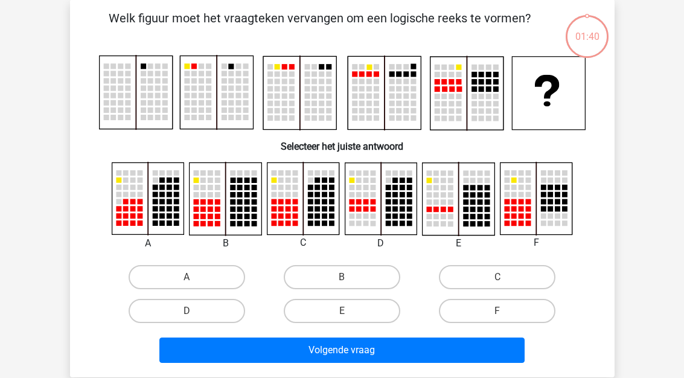
scroll to position [56, 0]
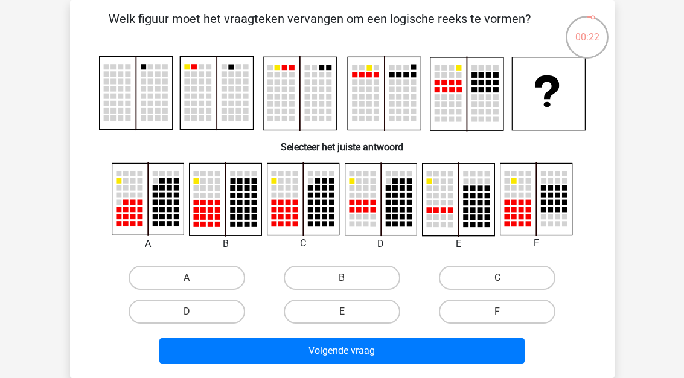
click at [492, 281] on label "C" at bounding box center [497, 278] width 117 height 24
click at [498, 281] on input "C" at bounding box center [502, 282] width 8 height 8
radio input "true"
click at [489, 281] on label "C" at bounding box center [497, 278] width 117 height 24
click at [498, 281] on input "C" at bounding box center [502, 282] width 8 height 8
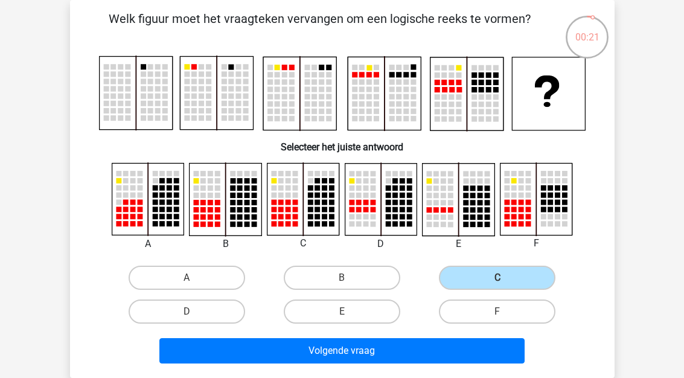
click at [414, 353] on button "Volgende vraag" at bounding box center [341, 350] width 365 height 25
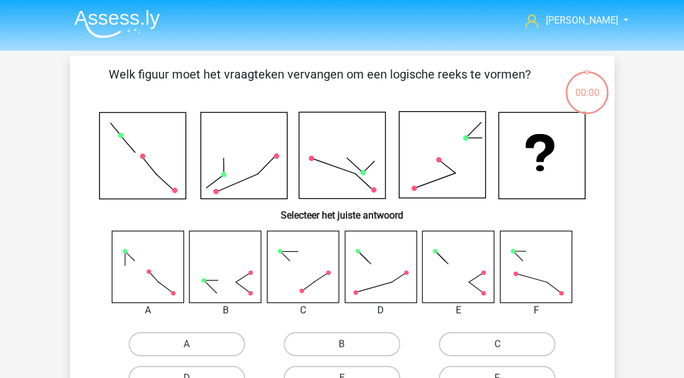
scroll to position [56, 0]
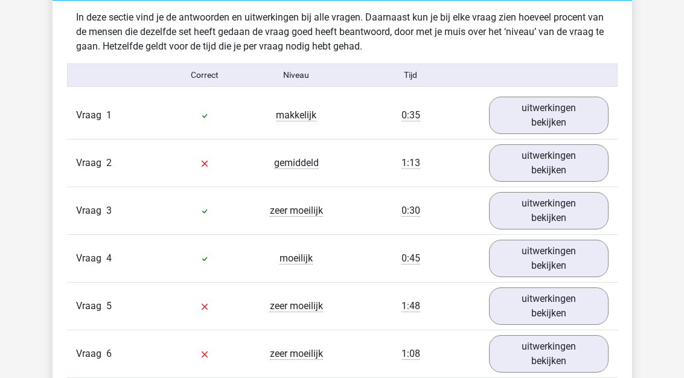
scroll to position [727, 0]
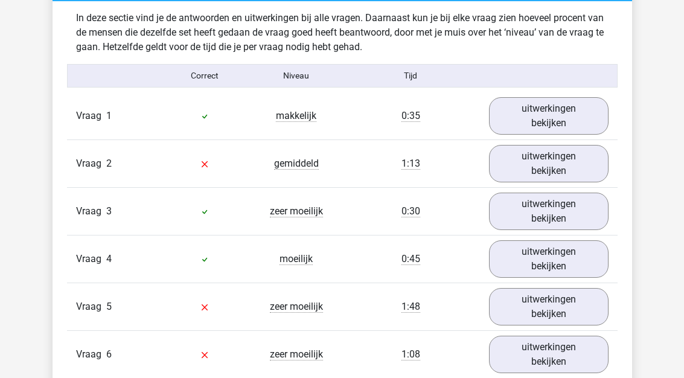
click at [556, 166] on link "uitwerkingen bekijken" at bounding box center [549, 164] width 120 height 37
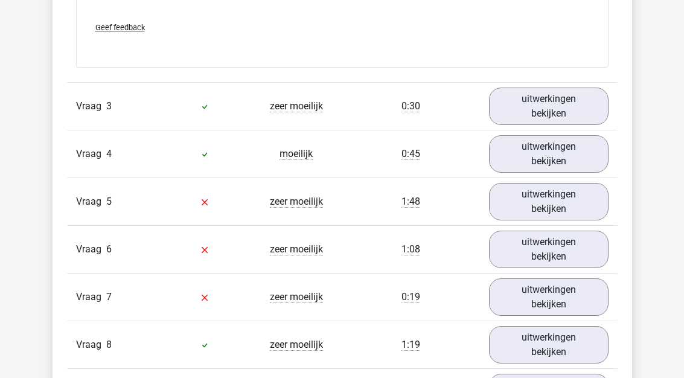
scroll to position [1582, 0]
click at [586, 199] on link "uitwerkingen bekijken" at bounding box center [549, 201] width 120 height 37
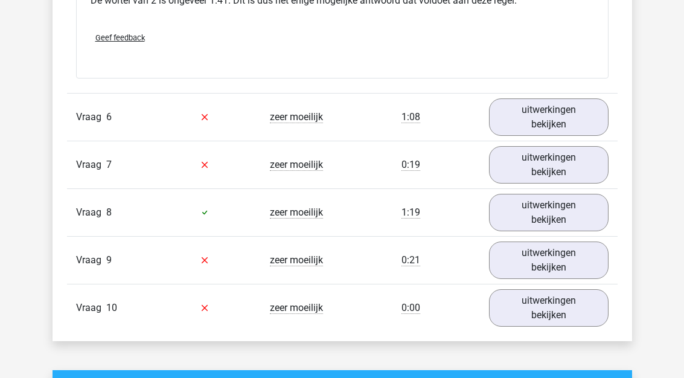
scroll to position [2420, 0]
click at [565, 117] on link "uitwerkingen bekijken" at bounding box center [549, 116] width 120 height 37
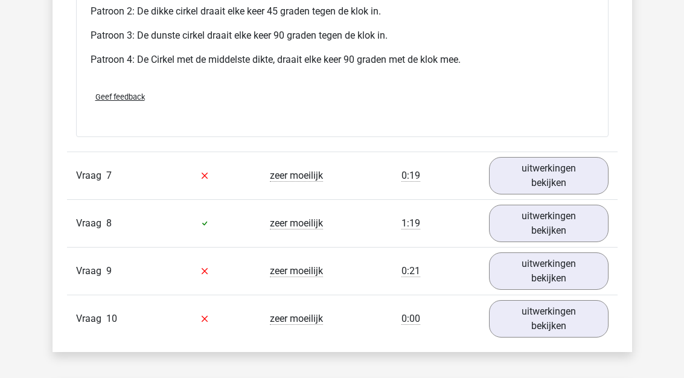
scroll to position [3184, 0]
click at [582, 179] on link "uitwerkingen bekijken" at bounding box center [549, 175] width 120 height 37
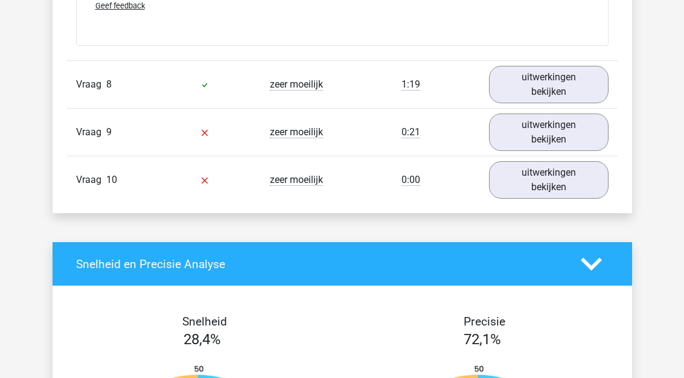
scroll to position [4144, 0]
